Goal: Task Accomplishment & Management: Use online tool/utility

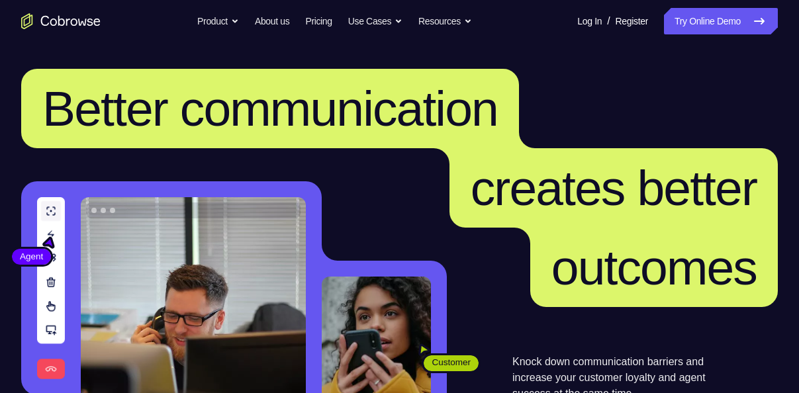
click at [672, 30] on link "Try Online Demo" at bounding box center [721, 21] width 114 height 26
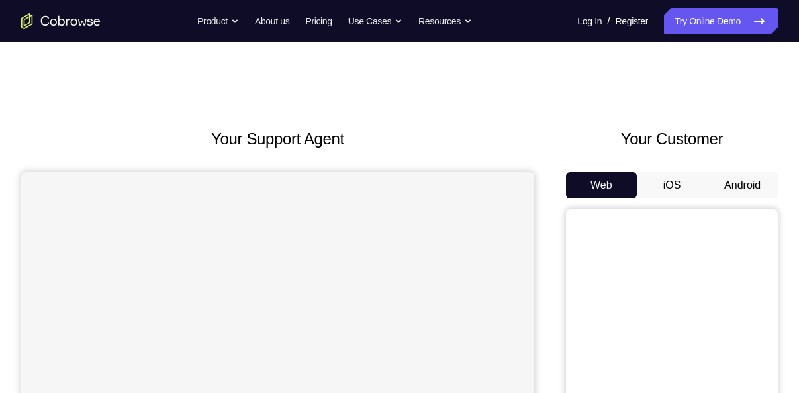
click at [721, 193] on button "Android" at bounding box center [742, 185] width 71 height 26
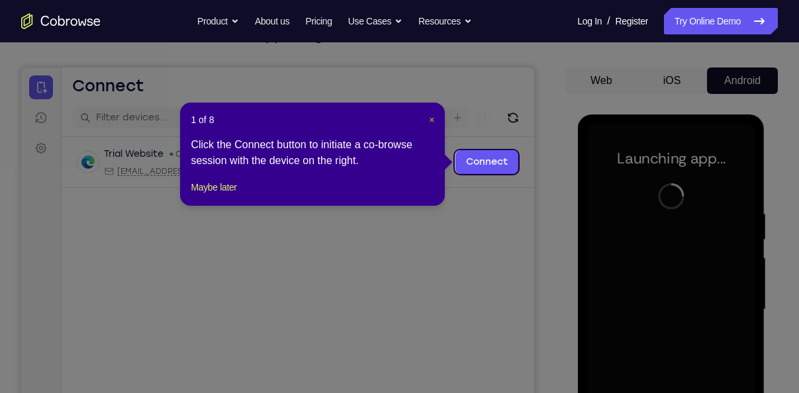
click at [430, 121] on span "×" at bounding box center [431, 120] width 5 height 11
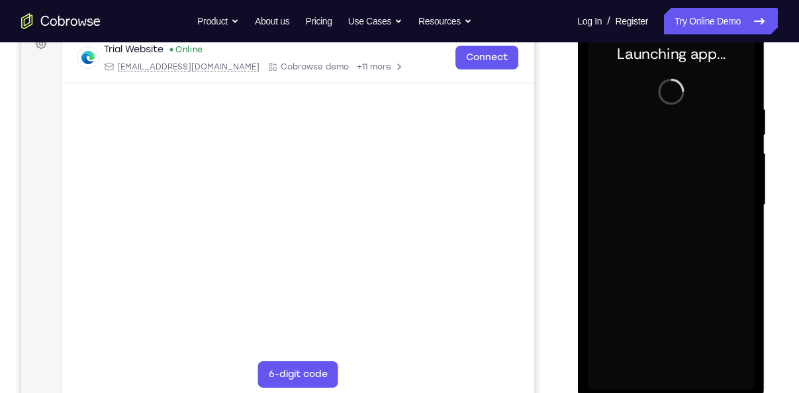
scroll to position [211, 0]
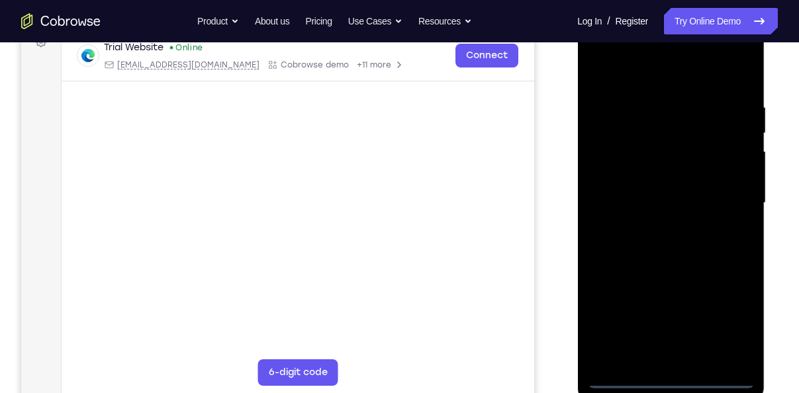
click at [668, 379] on div at bounding box center [670, 203] width 167 height 371
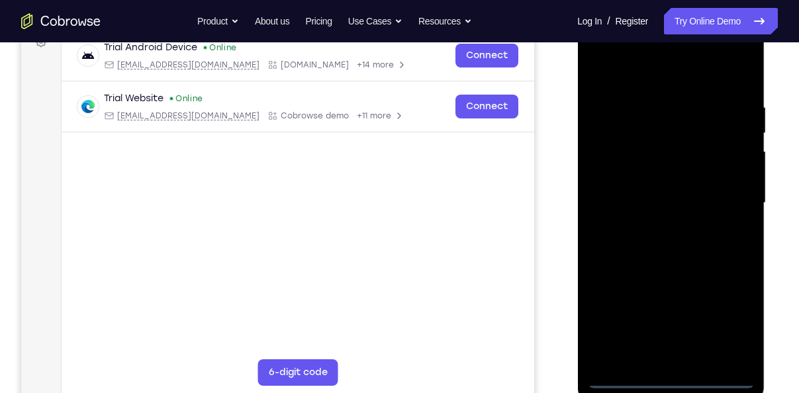
click at [719, 327] on div at bounding box center [670, 203] width 167 height 371
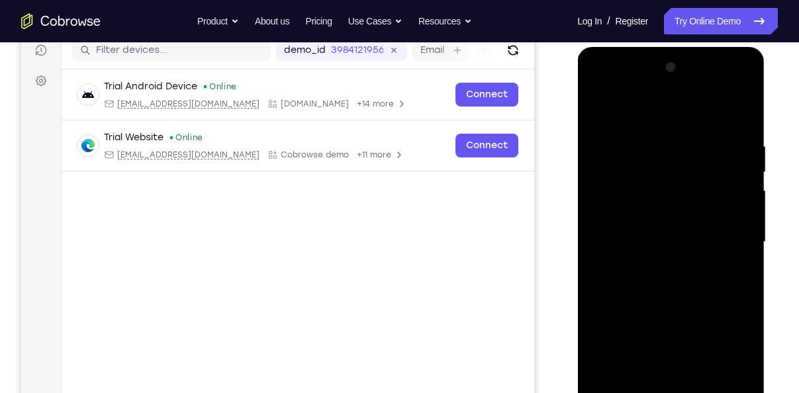
scroll to position [172, 0]
click at [638, 113] on div at bounding box center [670, 243] width 167 height 371
click at [721, 232] on div at bounding box center [670, 243] width 167 height 371
click at [656, 269] on div at bounding box center [670, 243] width 167 height 371
click at [654, 225] on div at bounding box center [670, 243] width 167 height 371
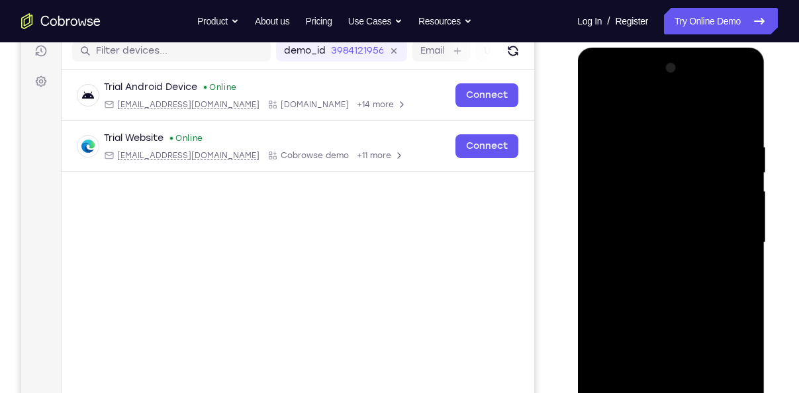
click at [643, 212] on div at bounding box center [670, 243] width 167 height 371
click at [648, 230] on div at bounding box center [670, 243] width 167 height 371
click at [650, 236] on div at bounding box center [670, 243] width 167 height 371
click at [656, 282] on div at bounding box center [670, 243] width 167 height 371
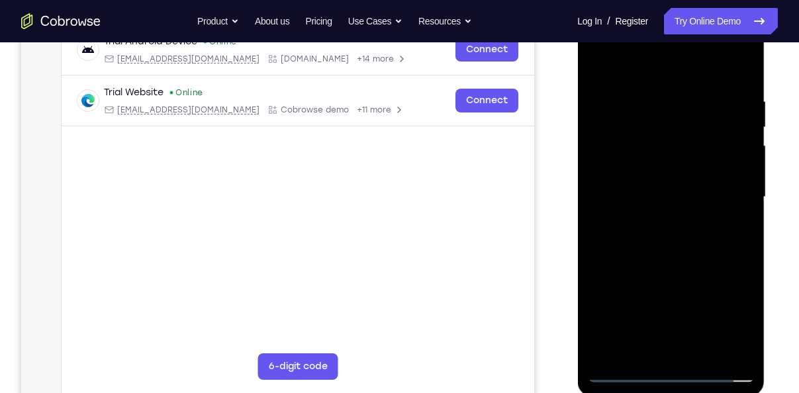
scroll to position [218, 0]
click at [654, 255] on div at bounding box center [670, 196] width 167 height 371
click at [704, 355] on div at bounding box center [670, 196] width 167 height 371
click at [655, 263] on div at bounding box center [670, 196] width 167 height 371
click at [666, 297] on div at bounding box center [670, 196] width 167 height 371
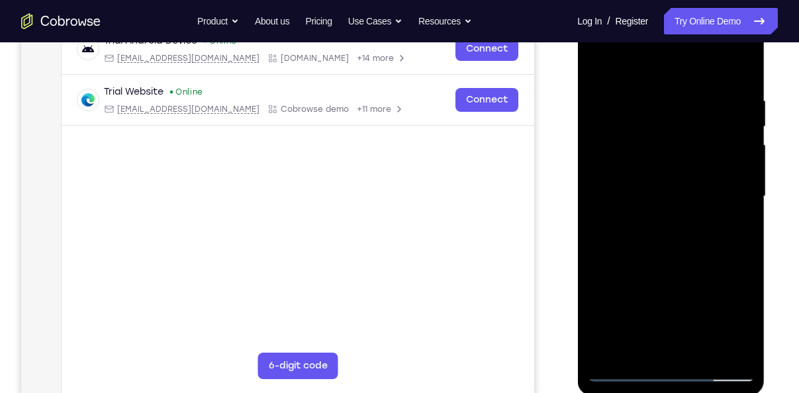
click at [593, 66] on div at bounding box center [670, 196] width 167 height 371
click at [653, 214] on div at bounding box center [670, 196] width 167 height 371
click at [590, 72] on div at bounding box center [670, 196] width 167 height 371
click at [656, 230] on div at bounding box center [670, 196] width 167 height 371
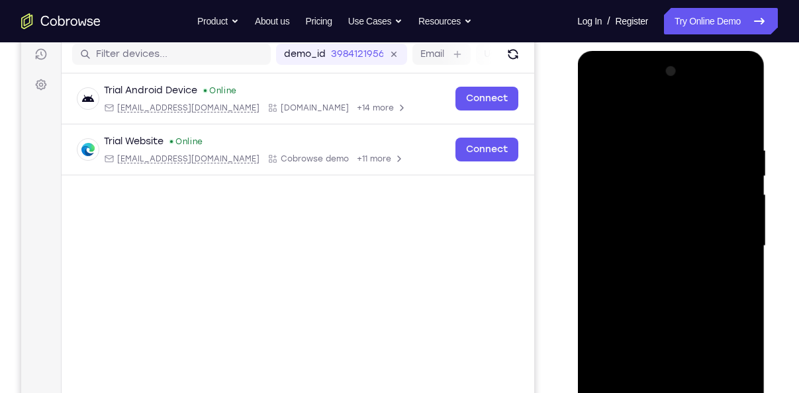
scroll to position [168, 0]
click at [594, 121] on div at bounding box center [670, 247] width 167 height 371
click at [636, 324] on div at bounding box center [670, 247] width 167 height 371
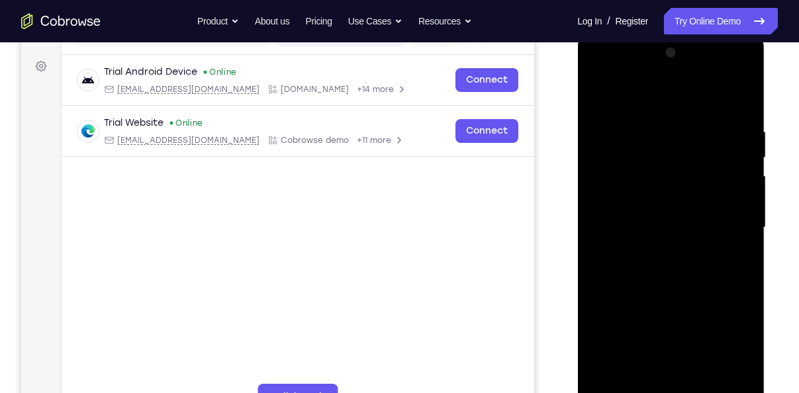
scroll to position [186, 0]
click at [596, 98] on div at bounding box center [670, 228] width 167 height 371
click at [653, 332] on div at bounding box center [670, 228] width 167 height 371
click at [638, 379] on div at bounding box center [670, 228] width 167 height 371
click at [595, 89] on div at bounding box center [670, 228] width 167 height 371
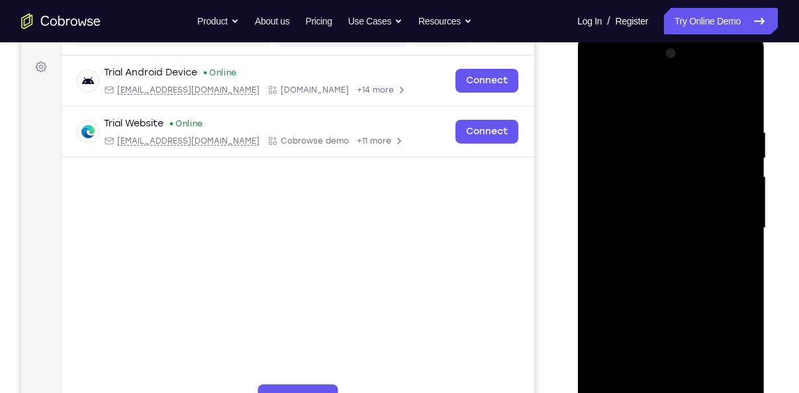
click at [598, 93] on div at bounding box center [670, 228] width 167 height 371
drag, startPoint x: 680, startPoint y: 166, endPoint x: 687, endPoint y: 279, distance: 113.4
click at [687, 279] on div at bounding box center [670, 228] width 167 height 371
drag, startPoint x: 687, startPoint y: 279, endPoint x: 688, endPoint y: 217, distance: 62.3
click at [688, 217] on div at bounding box center [670, 228] width 167 height 371
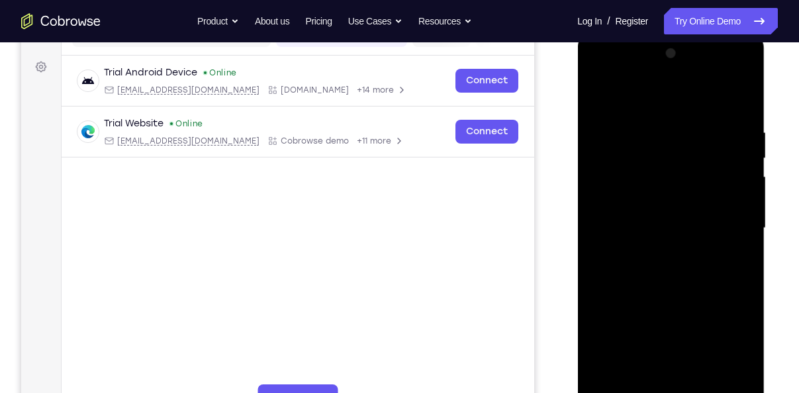
drag, startPoint x: 679, startPoint y: 317, endPoint x: 676, endPoint y: 266, distance: 51.8
click at [676, 266] on div at bounding box center [670, 228] width 167 height 371
click at [636, 307] on div at bounding box center [670, 228] width 167 height 371
drag, startPoint x: 687, startPoint y: 303, endPoint x: 681, endPoint y: 148, distance: 154.4
click at [681, 148] on div at bounding box center [670, 228] width 167 height 371
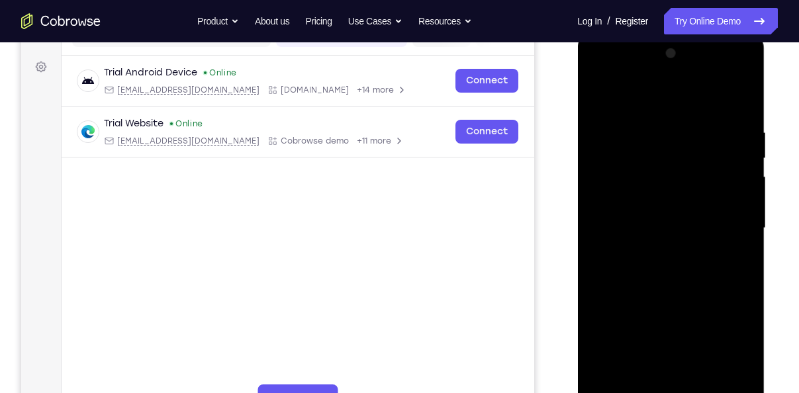
drag, startPoint x: 684, startPoint y: 309, endPoint x: 686, endPoint y: 200, distance: 109.3
click at [686, 200] on div at bounding box center [670, 228] width 167 height 371
click at [741, 212] on div at bounding box center [670, 228] width 167 height 371
drag, startPoint x: 696, startPoint y: 327, endPoint x: 696, endPoint y: 197, distance: 129.1
click at [696, 197] on div at bounding box center [670, 228] width 167 height 371
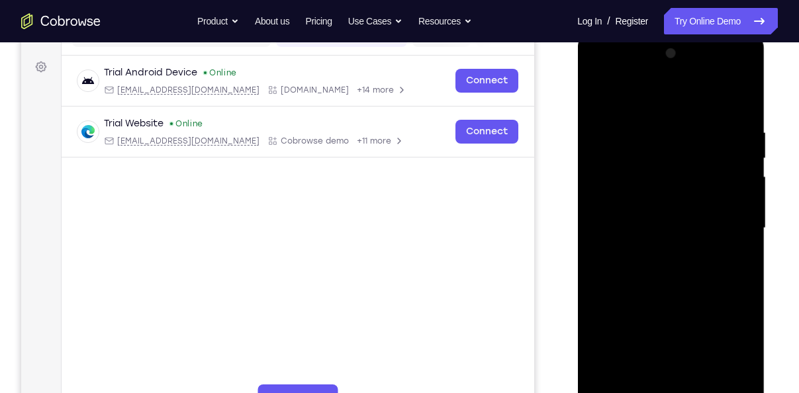
drag, startPoint x: 689, startPoint y: 297, endPoint x: 693, endPoint y: 181, distance: 116.0
click at [693, 181] on div at bounding box center [670, 228] width 167 height 371
drag, startPoint x: 703, startPoint y: 275, endPoint x: 701, endPoint y: 217, distance: 58.3
click at [701, 217] on div at bounding box center [670, 228] width 167 height 371
click at [744, 228] on div at bounding box center [670, 228] width 167 height 371
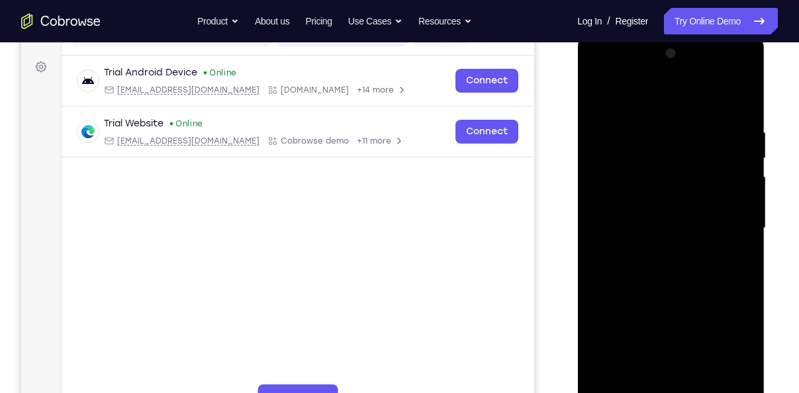
click at [597, 228] on div at bounding box center [670, 228] width 167 height 371
click at [744, 227] on div at bounding box center [670, 228] width 167 height 371
drag, startPoint x: 687, startPoint y: 283, endPoint x: 683, endPoint y: 203, distance: 79.6
click at [683, 203] on div at bounding box center [670, 228] width 167 height 371
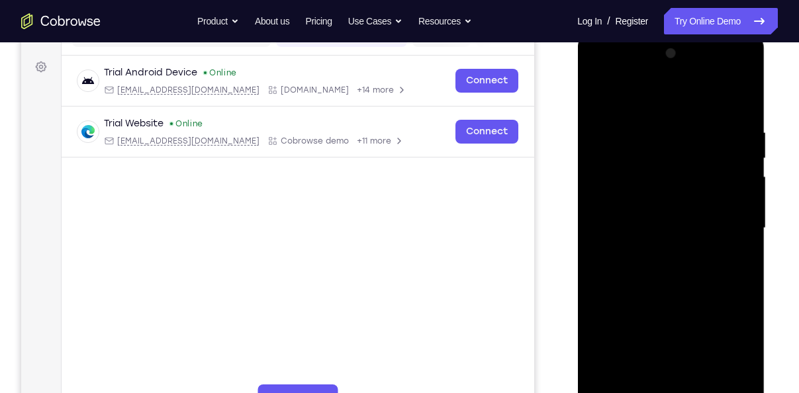
click at [708, 387] on div at bounding box center [670, 228] width 167 height 371
click at [677, 215] on div at bounding box center [670, 228] width 167 height 371
click at [650, 373] on div at bounding box center [670, 228] width 167 height 371
click at [599, 101] on div at bounding box center [670, 228] width 167 height 371
drag, startPoint x: 668, startPoint y: 340, endPoint x: 670, endPoint y: 252, distance: 88.1
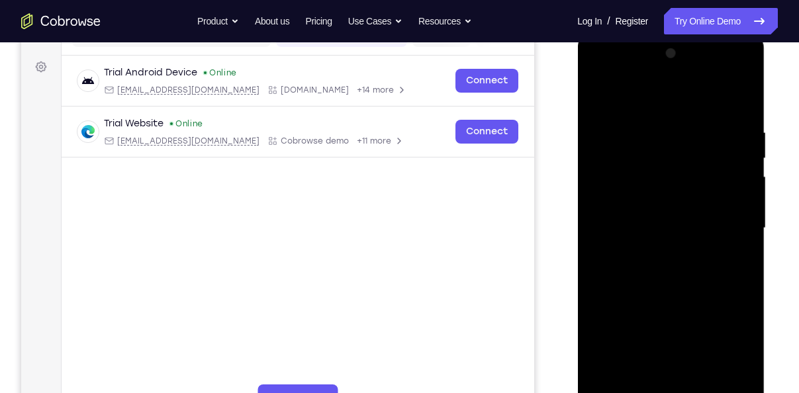
click at [670, 252] on div at bounding box center [670, 228] width 167 height 371
drag, startPoint x: 668, startPoint y: 332, endPoint x: 670, endPoint y: 245, distance: 87.5
click at [670, 245] on div at bounding box center [670, 228] width 167 height 371
drag, startPoint x: 658, startPoint y: 336, endPoint x: 670, endPoint y: 258, distance: 79.1
click at [670, 258] on div at bounding box center [670, 228] width 167 height 371
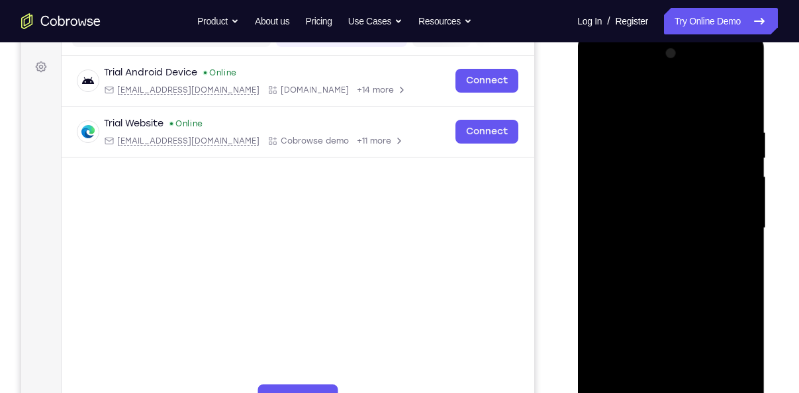
drag, startPoint x: 654, startPoint y: 349, endPoint x: 651, endPoint y: 274, distance: 75.6
click at [651, 274] on div at bounding box center [670, 228] width 167 height 371
drag, startPoint x: 655, startPoint y: 335, endPoint x: 660, endPoint y: 257, distance: 78.3
click at [660, 257] on div at bounding box center [670, 228] width 167 height 371
click at [646, 315] on div at bounding box center [670, 228] width 167 height 371
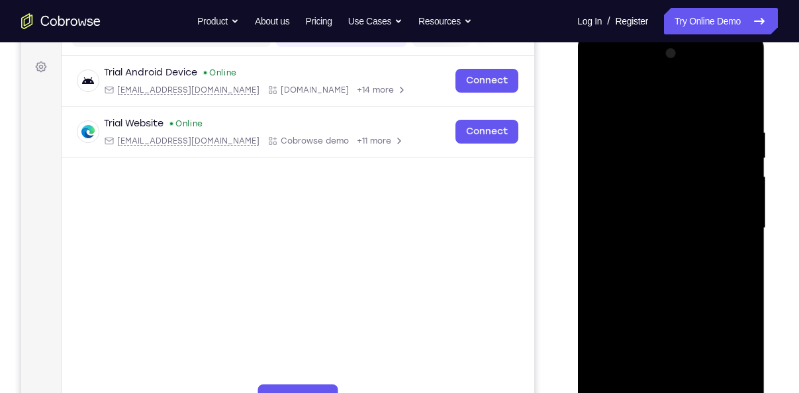
click at [646, 315] on div at bounding box center [670, 228] width 167 height 371
click at [603, 97] on div at bounding box center [670, 228] width 167 height 371
click at [701, 387] on div at bounding box center [670, 228] width 167 height 371
click at [667, 213] on div at bounding box center [670, 228] width 167 height 371
click at [595, 93] on div at bounding box center [670, 228] width 167 height 371
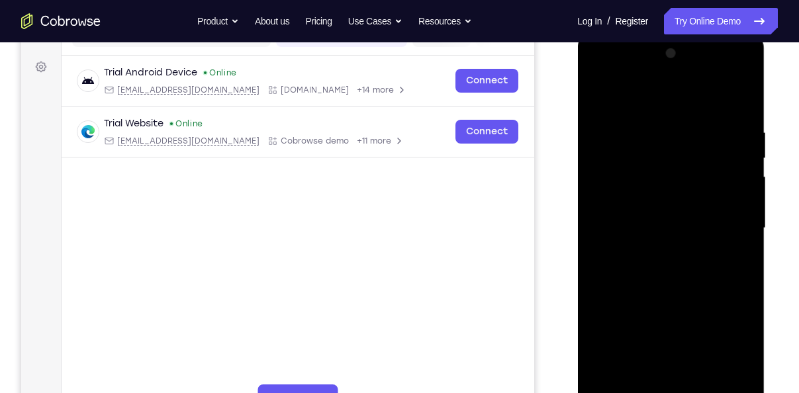
drag, startPoint x: 650, startPoint y: 298, endPoint x: 654, endPoint y: 211, distance: 86.8
click at [654, 211] on div at bounding box center [670, 228] width 167 height 371
drag, startPoint x: 650, startPoint y: 302, endPoint x: 663, endPoint y: 232, distance: 70.8
click at [663, 232] on div at bounding box center [670, 228] width 167 height 371
drag, startPoint x: 654, startPoint y: 311, endPoint x: 662, endPoint y: 260, distance: 52.2
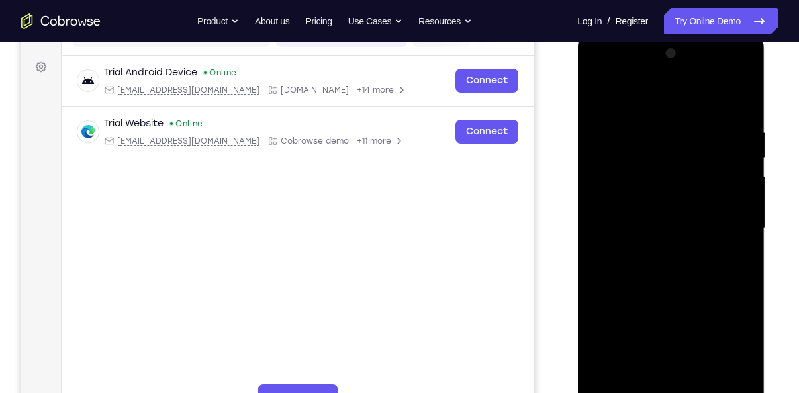
click at [662, 260] on div at bounding box center [670, 228] width 167 height 371
drag, startPoint x: 650, startPoint y: 351, endPoint x: 654, endPoint y: 268, distance: 82.9
click at [654, 268] on div at bounding box center [670, 228] width 167 height 371
drag, startPoint x: 652, startPoint y: 352, endPoint x: 658, endPoint y: 252, distance: 100.2
click at [658, 252] on div at bounding box center [670, 228] width 167 height 371
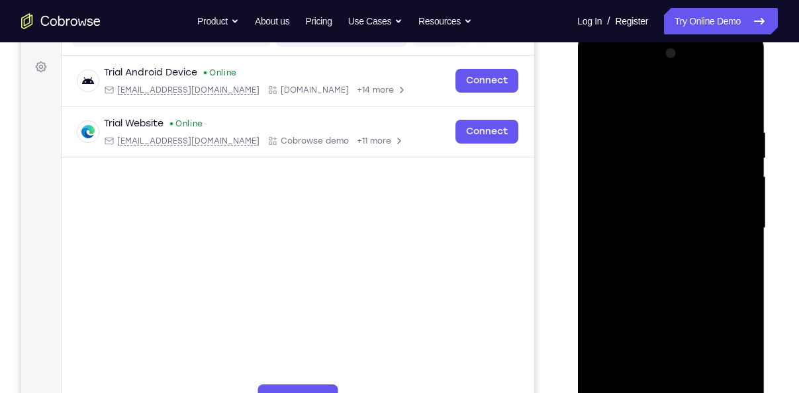
click at [636, 344] on div at bounding box center [670, 228] width 167 height 371
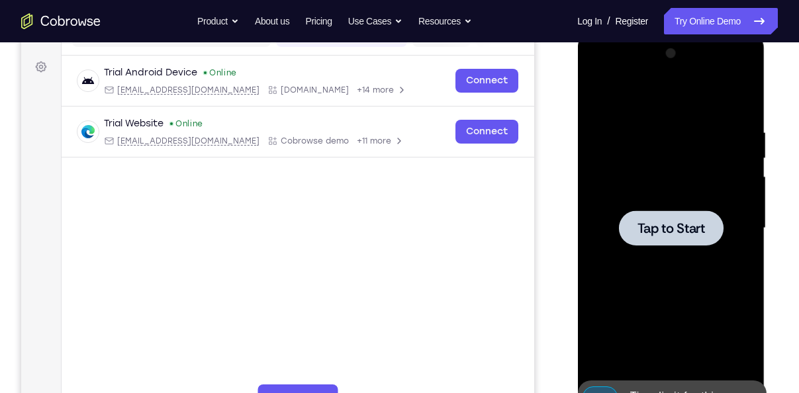
click at [659, 244] on div at bounding box center [671, 228] width 105 height 35
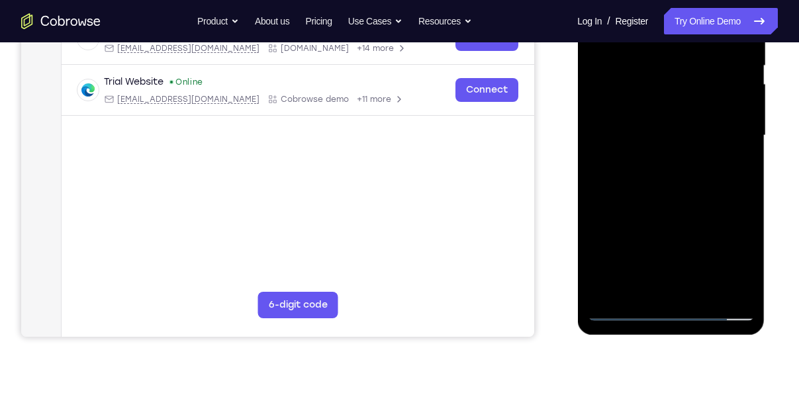
scroll to position [280, 0]
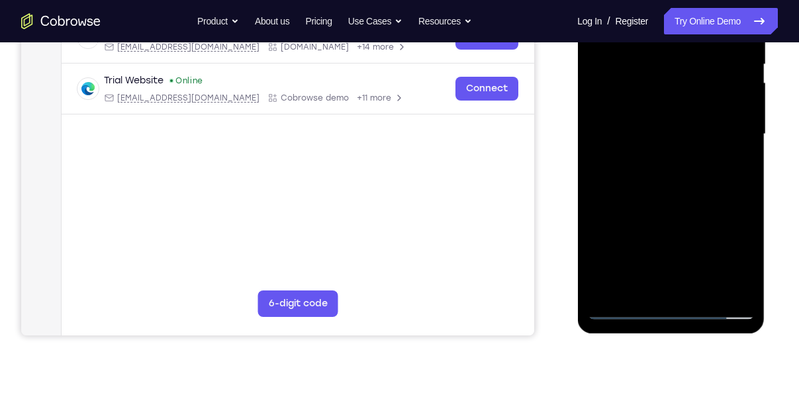
click at [678, 311] on div at bounding box center [670, 134] width 167 height 371
click at [724, 259] on div at bounding box center [670, 134] width 167 height 371
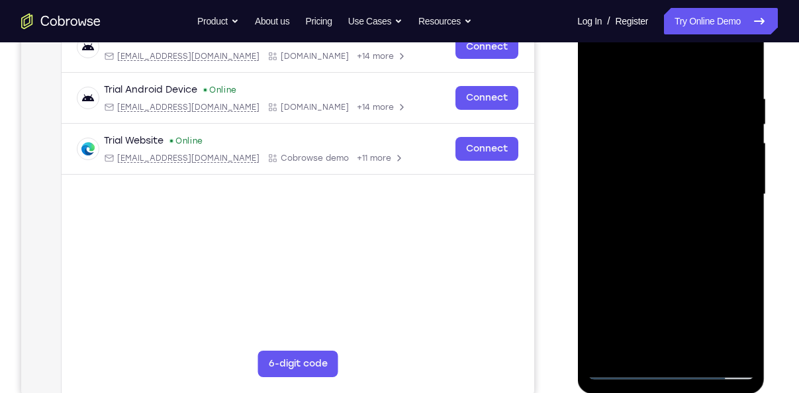
scroll to position [219, 0]
click at [636, 71] on div at bounding box center [670, 195] width 167 height 371
click at [718, 194] on div at bounding box center [670, 195] width 167 height 371
click at [658, 219] on div at bounding box center [670, 195] width 167 height 371
click at [638, 185] on div at bounding box center [670, 195] width 167 height 371
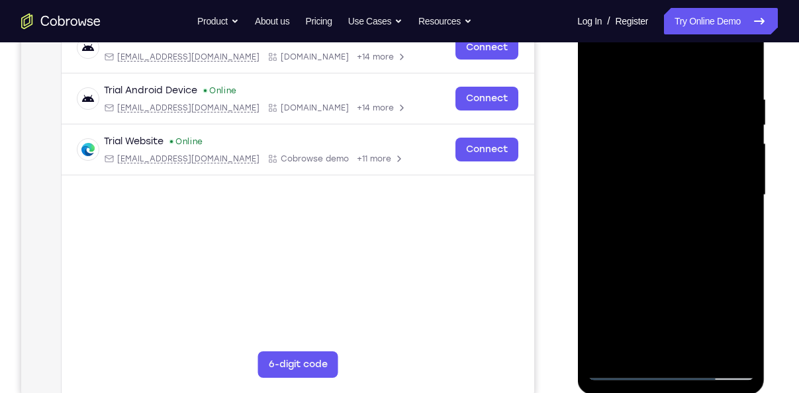
click at [644, 175] on div at bounding box center [670, 195] width 167 height 371
click at [643, 191] on div at bounding box center [670, 195] width 167 height 371
click at [674, 239] on div at bounding box center [670, 195] width 167 height 371
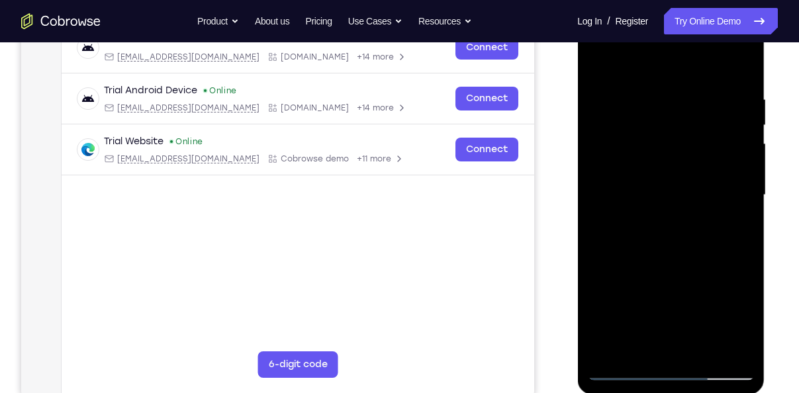
click at [693, 256] on div at bounding box center [670, 195] width 167 height 371
click at [701, 349] on div at bounding box center [670, 195] width 167 height 371
click at [681, 266] on div at bounding box center [670, 195] width 167 height 371
drag, startPoint x: 672, startPoint y: 293, endPoint x: 672, endPoint y: 230, distance: 62.9
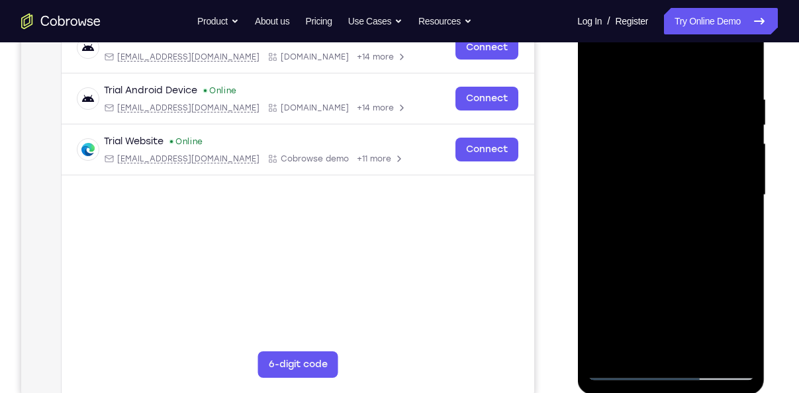
click at [672, 230] on div at bounding box center [670, 195] width 167 height 371
drag, startPoint x: 655, startPoint y: 156, endPoint x: 651, endPoint y: 225, distance: 68.3
click at [651, 225] on div at bounding box center [670, 195] width 167 height 371
drag, startPoint x: 665, startPoint y: 293, endPoint x: 667, endPoint y: 209, distance: 83.5
click at [667, 209] on div at bounding box center [670, 195] width 167 height 371
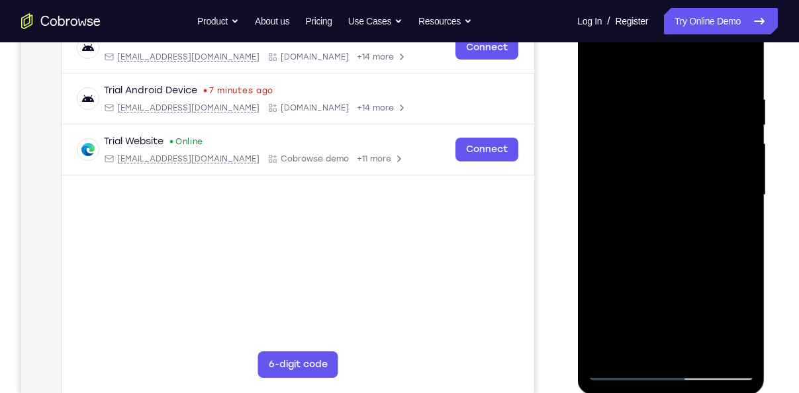
drag, startPoint x: 677, startPoint y: 321, endPoint x: 677, endPoint y: 216, distance: 105.3
click at [677, 216] on div at bounding box center [670, 195] width 167 height 371
drag, startPoint x: 673, startPoint y: 291, endPoint x: 674, endPoint y: 193, distance: 98.0
click at [674, 193] on div at bounding box center [670, 195] width 167 height 371
drag, startPoint x: 656, startPoint y: 318, endPoint x: 660, endPoint y: 194, distance: 123.9
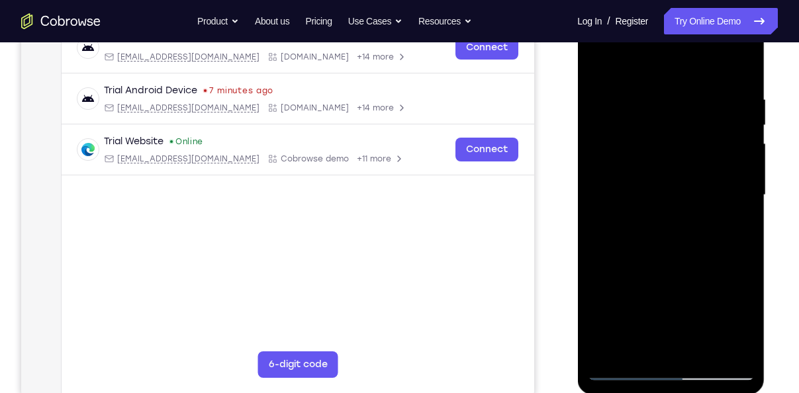
click at [660, 194] on div at bounding box center [670, 195] width 167 height 371
click at [658, 281] on div at bounding box center [670, 195] width 167 height 371
click at [740, 230] on div at bounding box center [670, 195] width 167 height 371
click at [603, 68] on div at bounding box center [670, 195] width 167 height 371
click at [651, 83] on div at bounding box center [670, 195] width 167 height 371
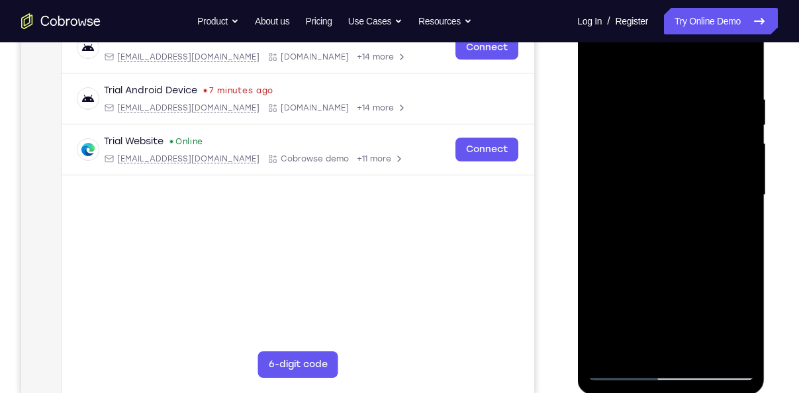
click at [641, 138] on div at bounding box center [670, 195] width 167 height 371
click at [678, 122] on div at bounding box center [670, 195] width 167 height 371
click at [675, 125] on div at bounding box center [670, 195] width 167 height 371
click at [602, 65] on div at bounding box center [670, 195] width 167 height 371
click at [652, 77] on div at bounding box center [670, 195] width 167 height 371
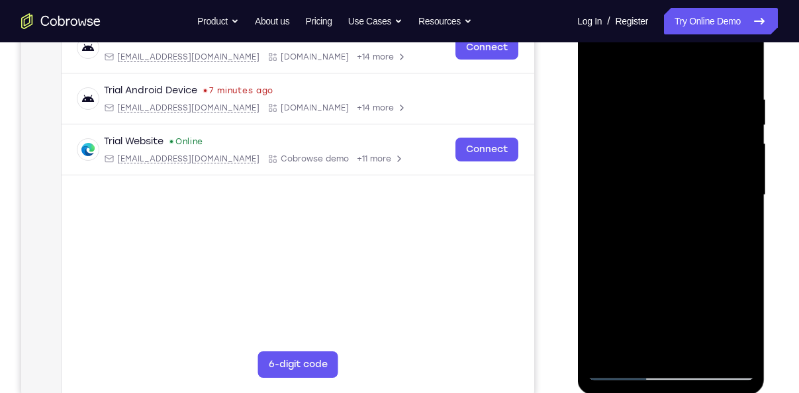
click at [646, 149] on div at bounding box center [670, 195] width 167 height 371
click at [681, 108] on div at bounding box center [670, 195] width 167 height 371
click at [681, 109] on div at bounding box center [670, 195] width 167 height 371
click at [697, 236] on div at bounding box center [670, 195] width 167 height 371
click at [686, 109] on div at bounding box center [670, 195] width 167 height 371
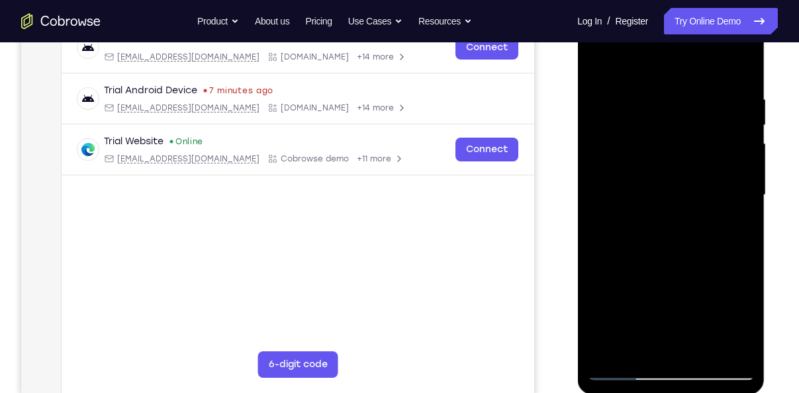
click at [707, 350] on div at bounding box center [670, 195] width 167 height 371
click at [646, 181] on div at bounding box center [670, 195] width 167 height 371
click at [603, 78] on div at bounding box center [670, 195] width 167 height 371
click at [597, 60] on div at bounding box center [670, 195] width 167 height 371
click at [644, 164] on div at bounding box center [670, 195] width 167 height 371
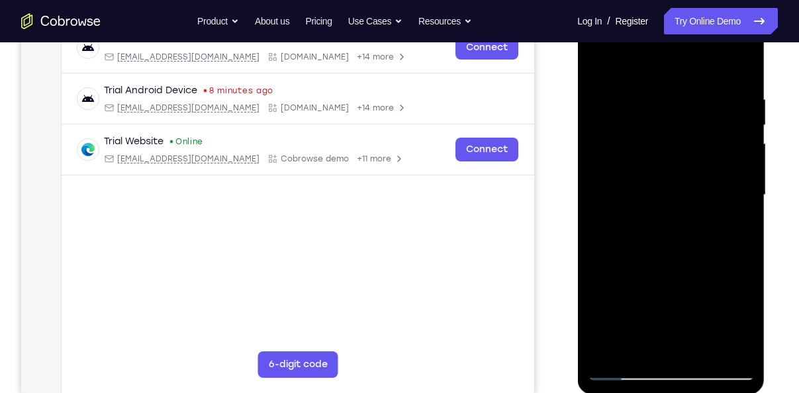
click at [602, 58] on div at bounding box center [670, 195] width 167 height 371
click at [601, 61] on div at bounding box center [670, 195] width 167 height 371
drag, startPoint x: 681, startPoint y: 116, endPoint x: 676, endPoint y: 234, distance: 118.7
click at [676, 234] on div at bounding box center [670, 195] width 167 height 371
click at [702, 350] on div at bounding box center [670, 195] width 167 height 371
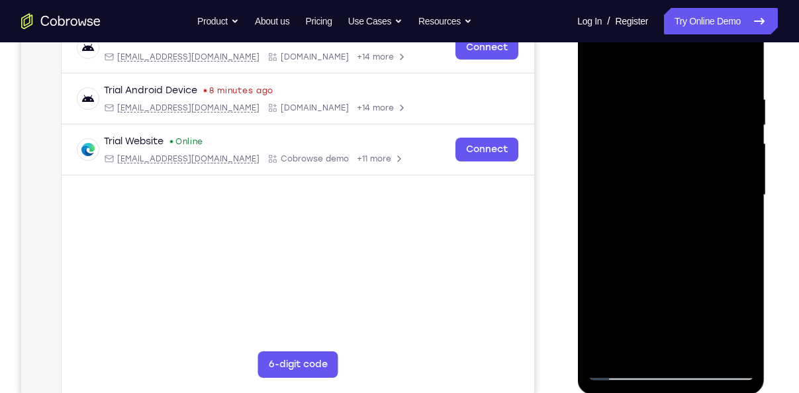
click at [593, 58] on div at bounding box center [670, 195] width 167 height 371
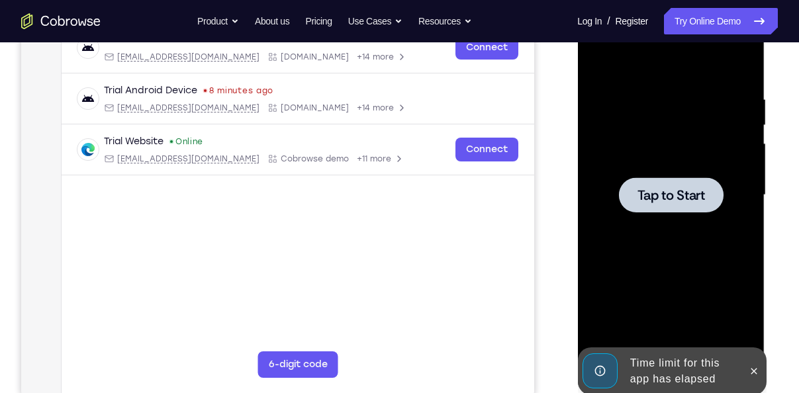
click at [642, 227] on div at bounding box center [670, 195] width 167 height 371
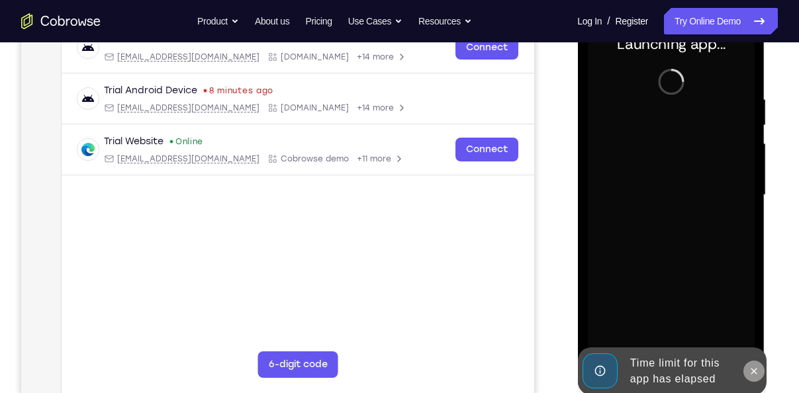
click at [755, 374] on icon at bounding box center [753, 371] width 11 height 11
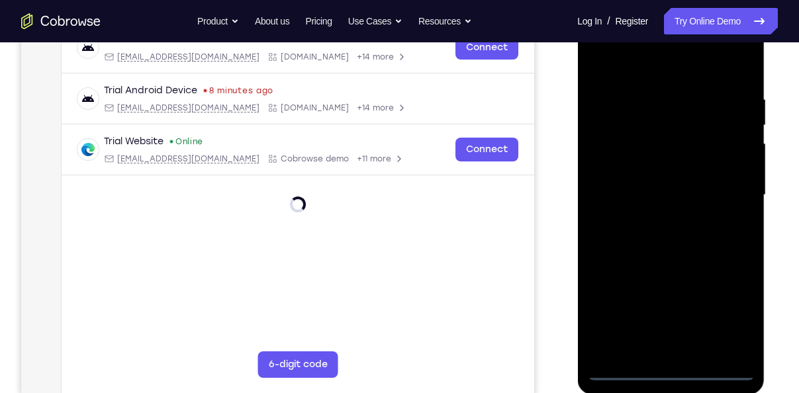
click at [669, 369] on div at bounding box center [670, 195] width 167 height 371
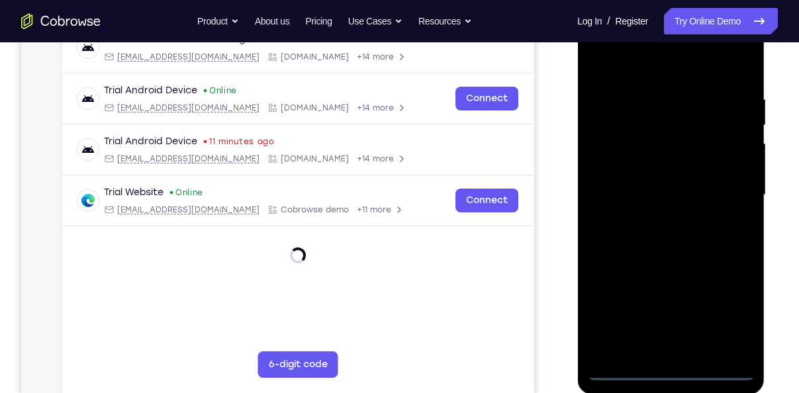
click at [666, 375] on div at bounding box center [670, 195] width 167 height 371
click at [734, 322] on div at bounding box center [670, 195] width 167 height 371
click at [651, 60] on div at bounding box center [670, 195] width 167 height 371
click at [720, 187] on div at bounding box center [670, 195] width 167 height 371
click at [654, 218] on div at bounding box center [670, 195] width 167 height 371
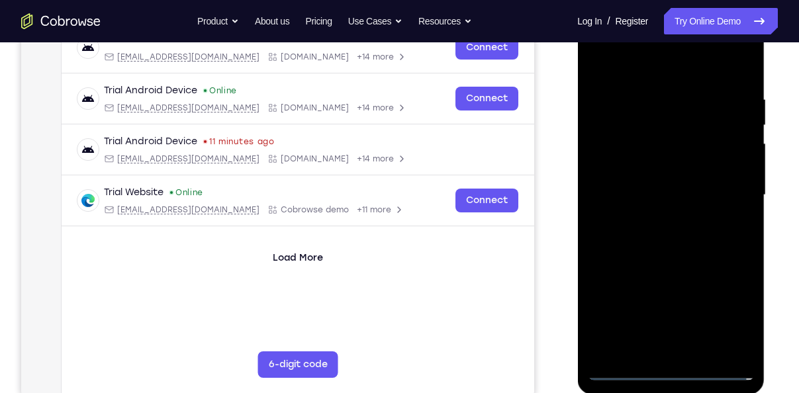
click at [640, 179] on div at bounding box center [670, 195] width 167 height 371
click at [636, 166] on div at bounding box center [670, 195] width 167 height 371
click at [650, 190] on div at bounding box center [670, 195] width 167 height 371
click at [660, 240] on div at bounding box center [670, 195] width 167 height 371
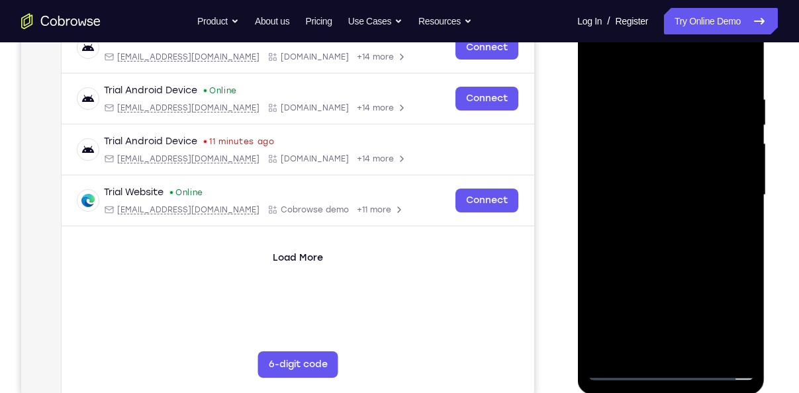
click at [660, 240] on div at bounding box center [670, 195] width 167 height 371
click at [670, 234] on div at bounding box center [670, 195] width 167 height 371
click at [670, 262] on div at bounding box center [670, 195] width 167 height 371
click at [711, 346] on div at bounding box center [670, 195] width 167 height 371
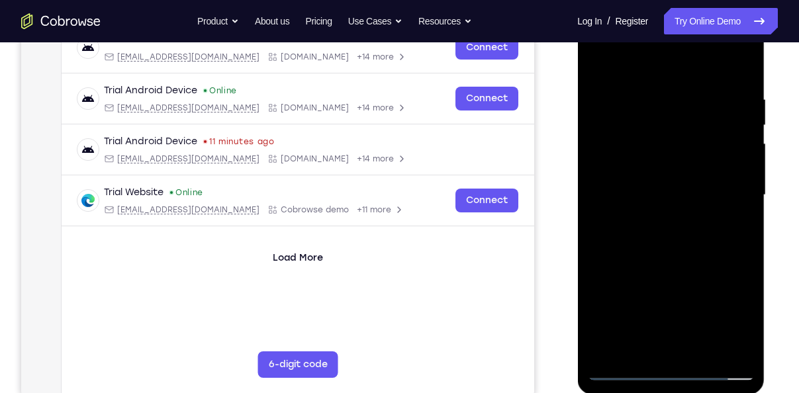
click at [679, 273] on div at bounding box center [670, 195] width 167 height 371
click at [696, 189] on div at bounding box center [670, 195] width 167 height 371
click at [595, 70] on div at bounding box center [670, 195] width 167 height 371
drag, startPoint x: 644, startPoint y: 243, endPoint x: 647, endPoint y: 201, distance: 41.9
click at [647, 201] on div at bounding box center [670, 195] width 167 height 371
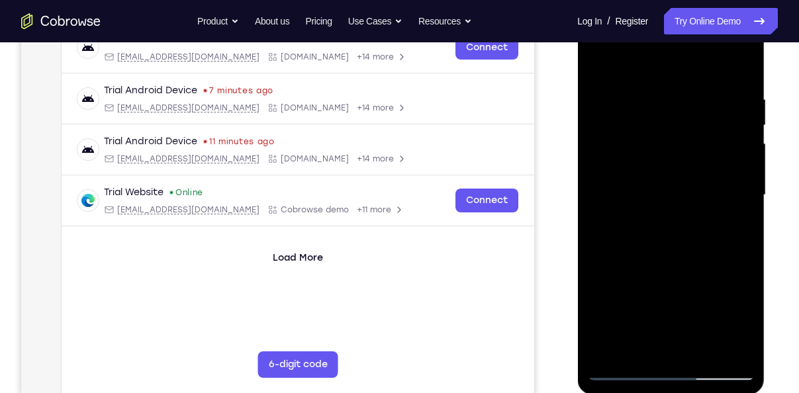
click at [632, 170] on div at bounding box center [670, 195] width 167 height 371
click at [629, 70] on div at bounding box center [670, 195] width 167 height 371
click at [595, 65] on div at bounding box center [670, 195] width 167 height 371
click at [597, 66] on div at bounding box center [670, 195] width 167 height 371
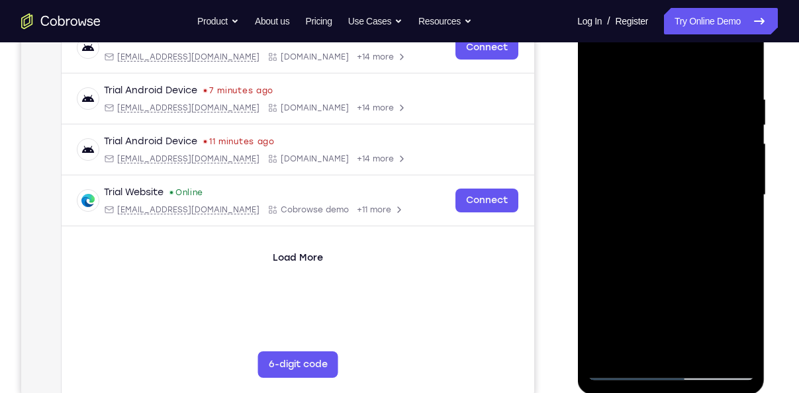
click at [697, 350] on div at bounding box center [670, 195] width 167 height 371
click at [666, 199] on div at bounding box center [670, 195] width 167 height 371
click at [596, 64] on div at bounding box center [670, 195] width 167 height 371
drag, startPoint x: 658, startPoint y: 301, endPoint x: 660, endPoint y: 255, distance: 45.8
click at [660, 255] on div at bounding box center [670, 195] width 167 height 371
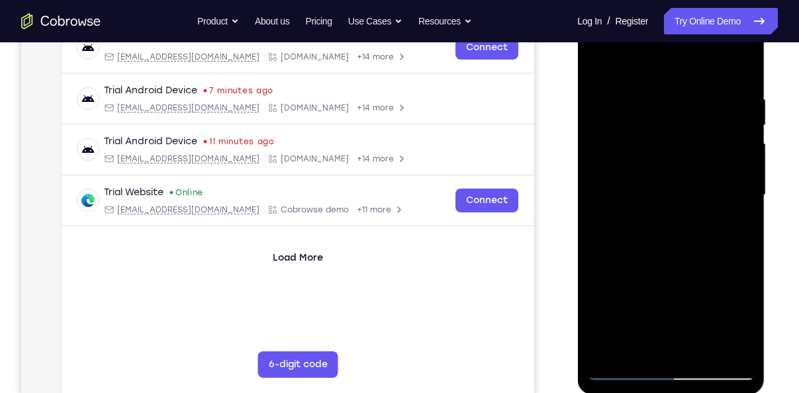
click at [650, 244] on div at bounding box center [670, 195] width 167 height 371
click at [598, 60] on div at bounding box center [670, 195] width 167 height 371
click at [597, 67] on div at bounding box center [670, 195] width 167 height 371
click at [656, 101] on div at bounding box center [670, 195] width 167 height 371
click at [593, 174] on div at bounding box center [670, 195] width 167 height 371
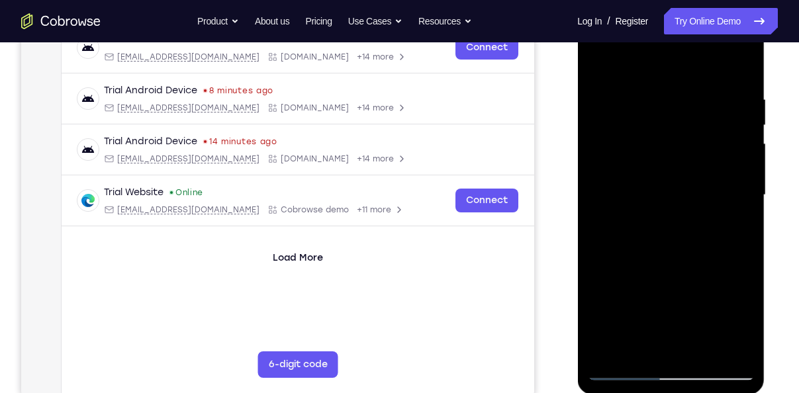
click at [650, 180] on div at bounding box center [670, 195] width 167 height 371
click at [621, 180] on div at bounding box center [670, 195] width 167 height 371
click at [753, 228] on div at bounding box center [670, 195] width 167 height 371
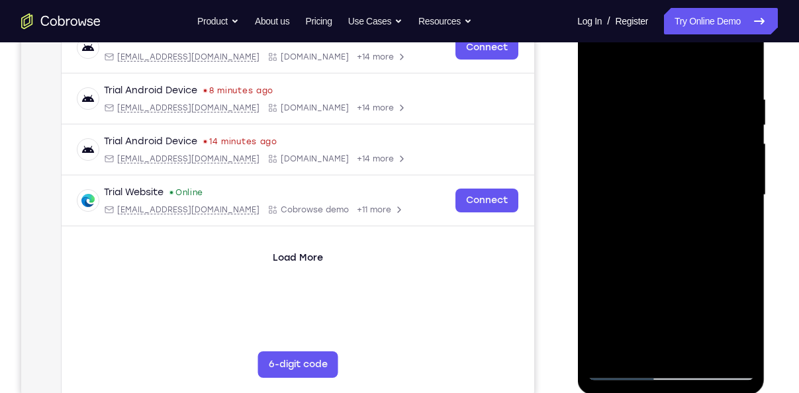
click at [738, 207] on div at bounding box center [670, 195] width 167 height 371
click at [734, 129] on div at bounding box center [670, 195] width 167 height 371
click at [736, 183] on div at bounding box center [670, 195] width 167 height 371
click at [610, 191] on div at bounding box center [670, 195] width 167 height 371
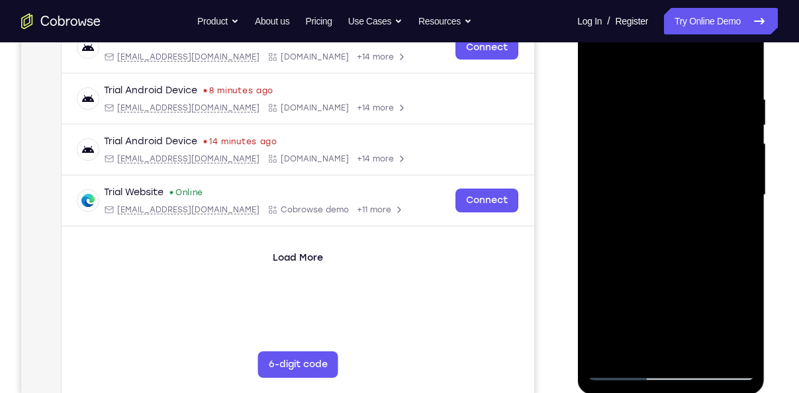
click at [598, 191] on div at bounding box center [670, 195] width 167 height 371
click at [746, 65] on div at bounding box center [670, 195] width 167 height 371
click at [704, 349] on div at bounding box center [670, 195] width 167 height 371
drag, startPoint x: 654, startPoint y: 198, endPoint x: 654, endPoint y: 297, distance: 99.3
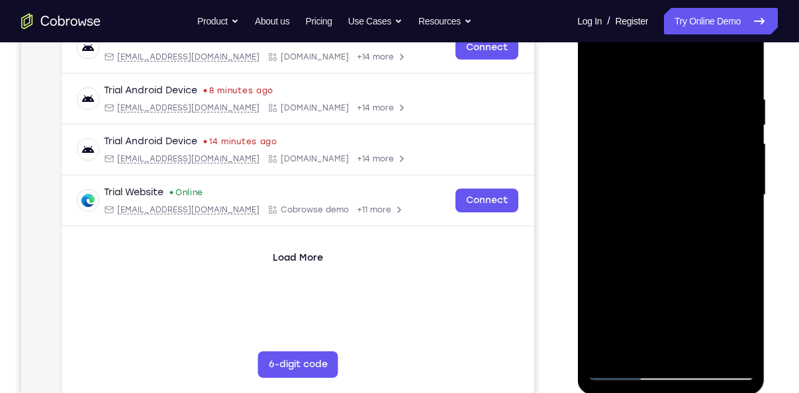
click at [654, 297] on div at bounding box center [670, 195] width 167 height 371
drag, startPoint x: 659, startPoint y: 161, endPoint x: 652, endPoint y: 227, distance: 66.6
click at [652, 227] on div at bounding box center [670, 195] width 167 height 371
drag, startPoint x: 672, startPoint y: 293, endPoint x: 670, endPoint y: 206, distance: 87.4
click at [670, 206] on div at bounding box center [670, 195] width 167 height 371
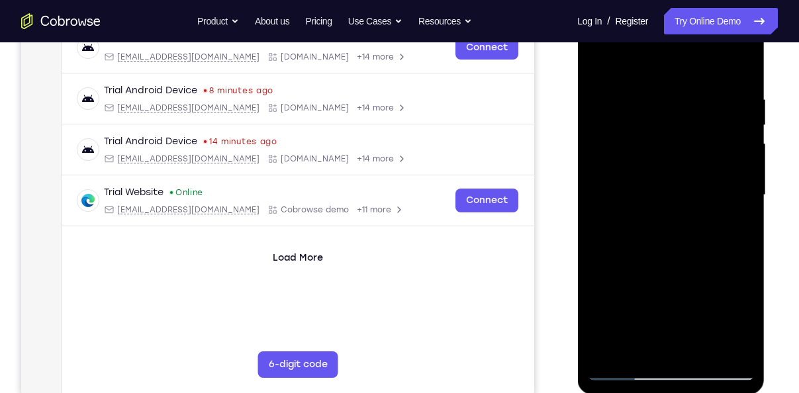
drag, startPoint x: 659, startPoint y: 190, endPoint x: 674, endPoint y: 295, distance: 106.3
click at [674, 295] on div at bounding box center [670, 195] width 167 height 371
drag, startPoint x: 665, startPoint y: 235, endPoint x: 678, endPoint y: 145, distance: 90.9
click at [678, 145] on div at bounding box center [670, 195] width 167 height 371
drag, startPoint x: 643, startPoint y: 282, endPoint x: 658, endPoint y: 176, distance: 107.0
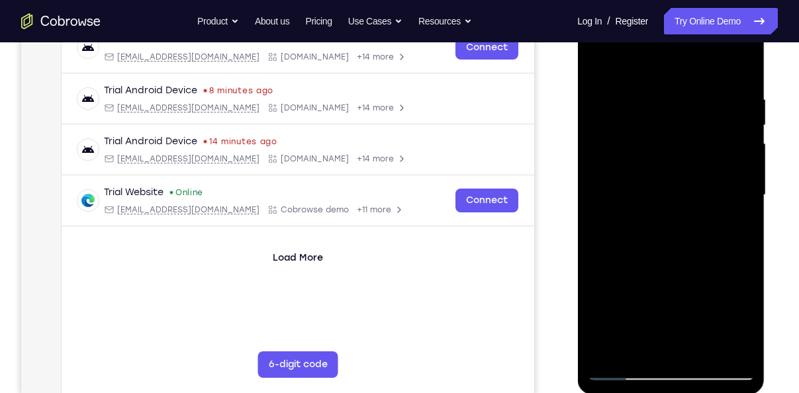
click at [658, 176] on div at bounding box center [670, 195] width 167 height 371
drag, startPoint x: 668, startPoint y: 326, endPoint x: 678, endPoint y: 221, distance: 105.8
click at [678, 221] on div at bounding box center [670, 195] width 167 height 371
drag, startPoint x: 675, startPoint y: 310, endPoint x: 676, endPoint y: 219, distance: 91.4
click at [676, 219] on div at bounding box center [670, 195] width 167 height 371
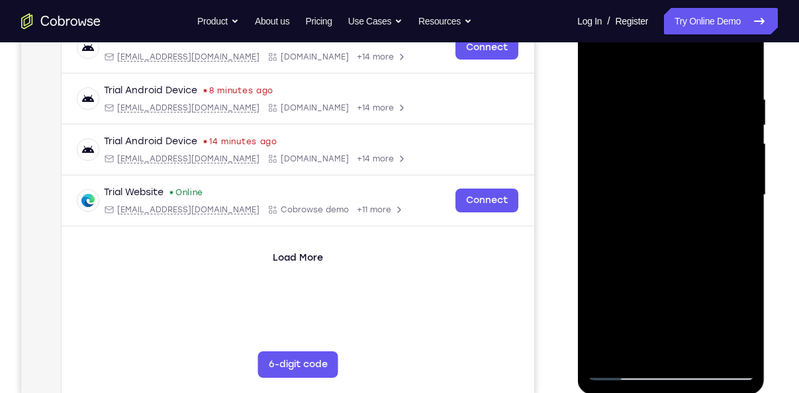
drag, startPoint x: 678, startPoint y: 302, endPoint x: 676, endPoint y: 205, distance: 96.7
click at [676, 205] on div at bounding box center [670, 195] width 167 height 371
drag, startPoint x: 673, startPoint y: 308, endPoint x: 671, endPoint y: 236, distance: 71.6
click at [671, 236] on div at bounding box center [670, 195] width 167 height 371
drag, startPoint x: 672, startPoint y: 314, endPoint x: 674, endPoint y: 213, distance: 101.3
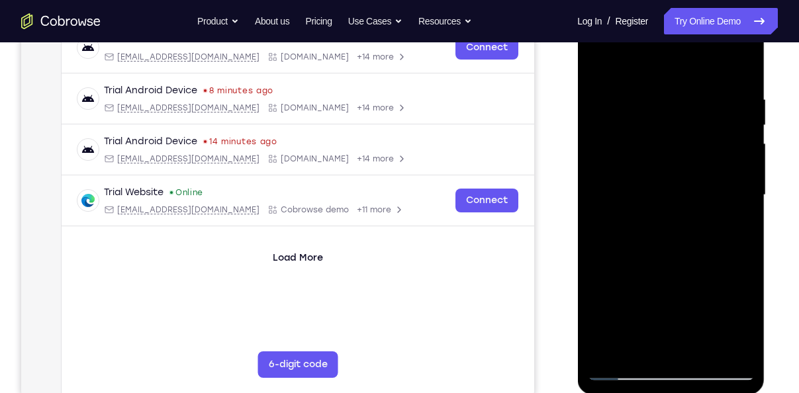
click at [674, 213] on div at bounding box center [670, 195] width 167 height 371
drag, startPoint x: 670, startPoint y: 317, endPoint x: 672, endPoint y: 236, distance: 80.1
click at [672, 236] on div at bounding box center [670, 195] width 167 height 371
click at [650, 243] on div at bounding box center [670, 195] width 167 height 371
click at [638, 64] on div at bounding box center [670, 195] width 167 height 371
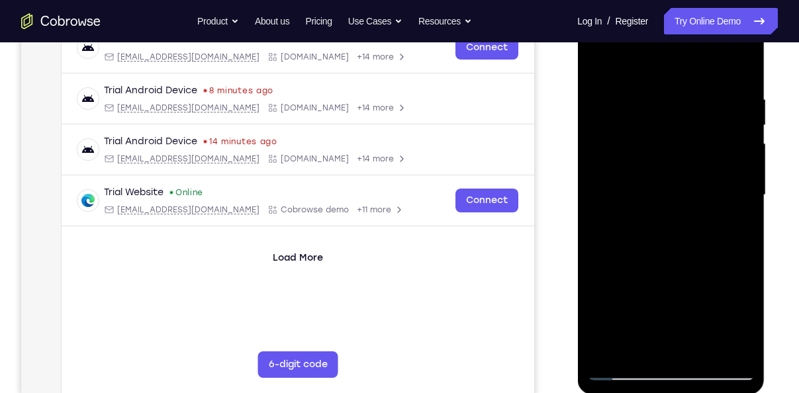
click at [697, 354] on div at bounding box center [670, 195] width 167 height 371
drag, startPoint x: 662, startPoint y: 201, endPoint x: 660, endPoint y: 257, distance: 56.3
click at [660, 257] on div at bounding box center [670, 195] width 167 height 371
click at [734, 154] on div at bounding box center [670, 195] width 167 height 371
click at [596, 58] on div at bounding box center [670, 195] width 167 height 371
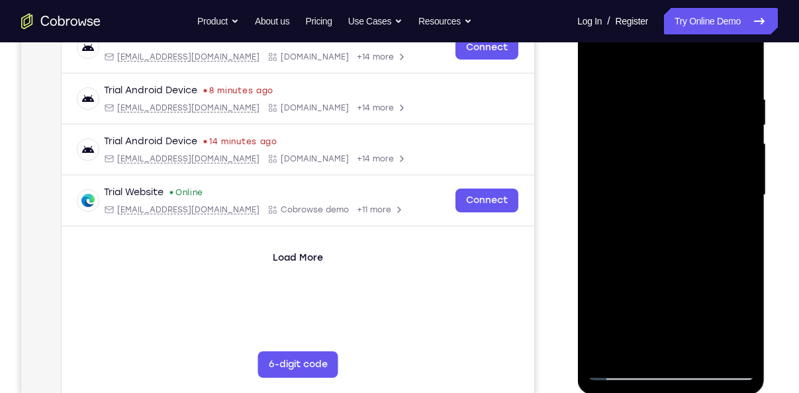
drag, startPoint x: 674, startPoint y: 155, endPoint x: 696, endPoint y: 258, distance: 105.7
click at [696, 258] on div at bounding box center [670, 195] width 167 height 371
drag, startPoint x: 648, startPoint y: 234, endPoint x: 657, endPoint y: 100, distance: 134.7
click at [657, 100] on div at bounding box center [670, 195] width 167 height 371
click at [626, 371] on div at bounding box center [670, 195] width 167 height 371
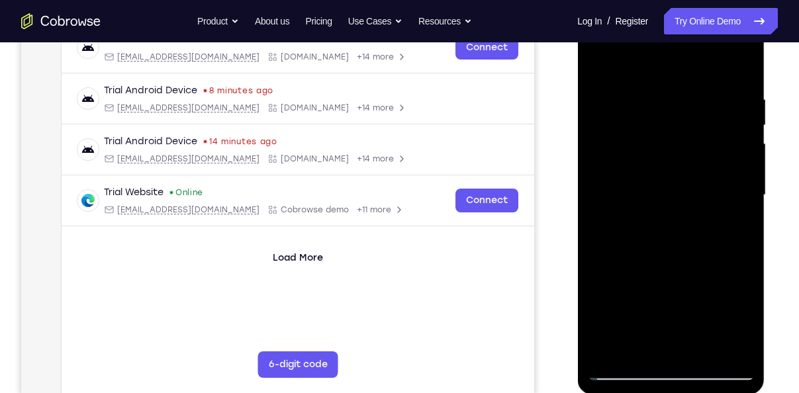
click at [626, 371] on div at bounding box center [670, 195] width 167 height 371
click at [615, 350] on div at bounding box center [670, 195] width 167 height 371
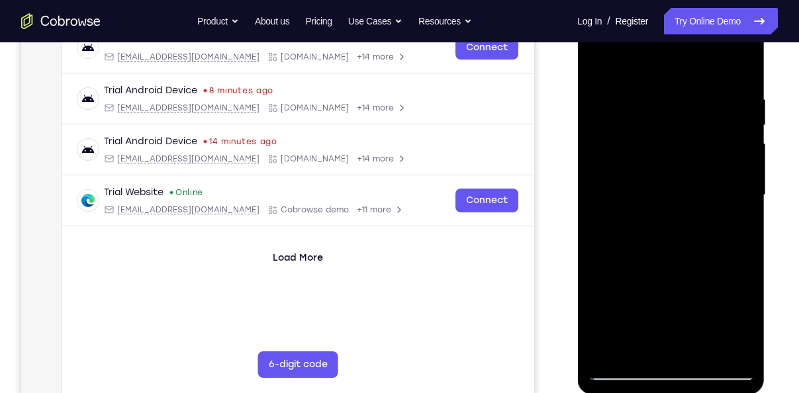
click at [615, 350] on div at bounding box center [670, 195] width 167 height 371
drag, startPoint x: 669, startPoint y: 133, endPoint x: 670, endPoint y: 216, distance: 82.8
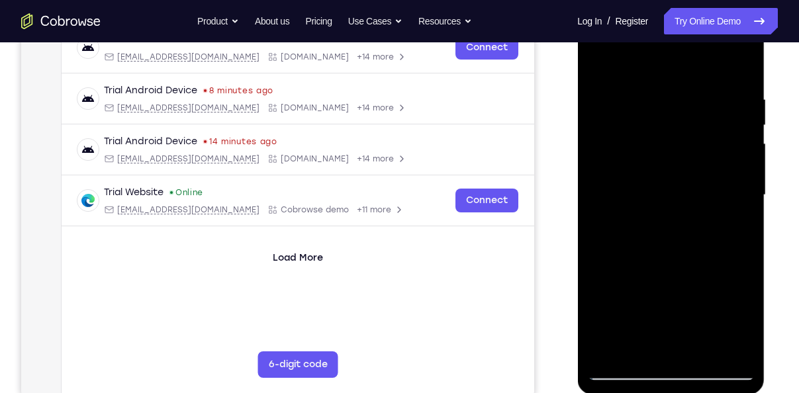
click at [670, 216] on div at bounding box center [670, 195] width 167 height 371
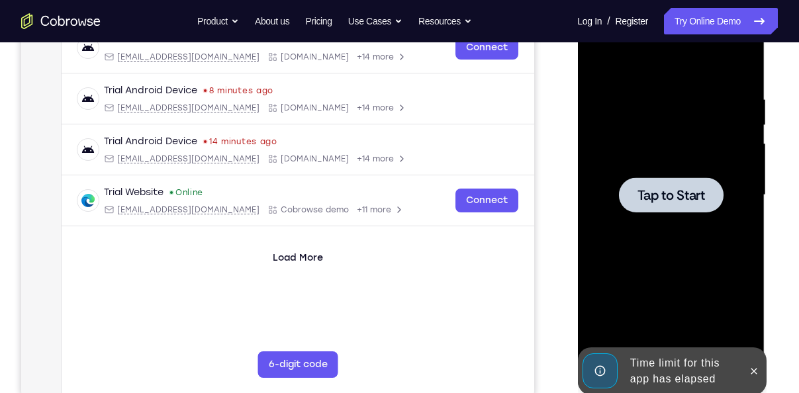
click at [673, 228] on div at bounding box center [670, 195] width 167 height 371
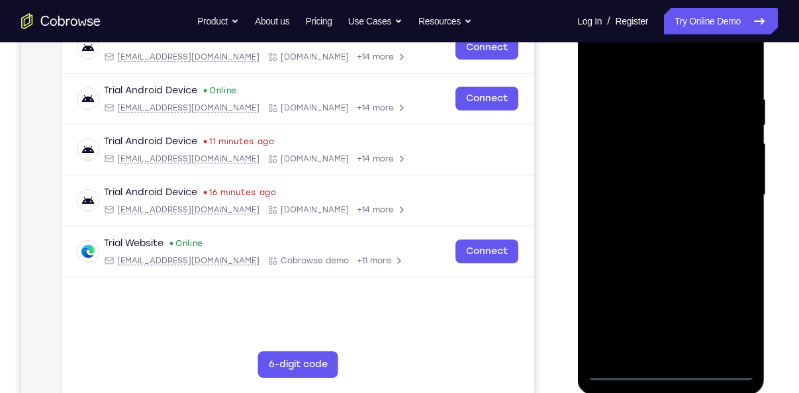
click at [671, 369] on div at bounding box center [670, 195] width 167 height 371
click at [730, 303] on div at bounding box center [670, 195] width 167 height 371
click at [648, 79] on div at bounding box center [670, 195] width 167 height 371
click at [634, 68] on div at bounding box center [670, 195] width 167 height 371
click at [730, 195] on div at bounding box center [670, 195] width 167 height 371
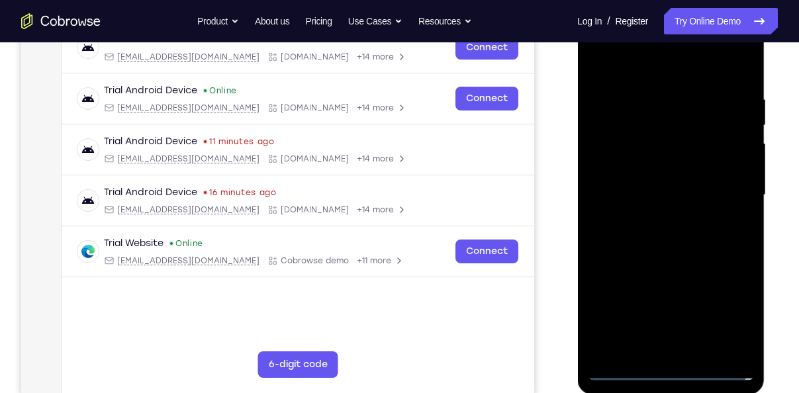
click at [659, 219] on div at bounding box center [670, 195] width 167 height 371
click at [627, 176] on div at bounding box center [670, 195] width 167 height 371
click at [619, 164] on div at bounding box center [670, 195] width 167 height 371
click at [633, 191] on div at bounding box center [670, 195] width 167 height 371
click at [636, 241] on div at bounding box center [670, 195] width 167 height 371
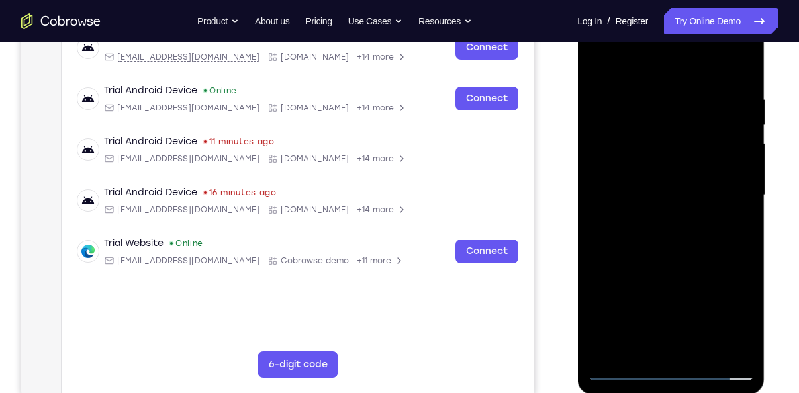
click at [636, 241] on div at bounding box center [670, 195] width 167 height 371
click at [660, 263] on div at bounding box center [670, 195] width 167 height 371
drag, startPoint x: 678, startPoint y: 291, endPoint x: 676, endPoint y: 208, distance: 83.5
click at [676, 208] on div at bounding box center [670, 195] width 167 height 371
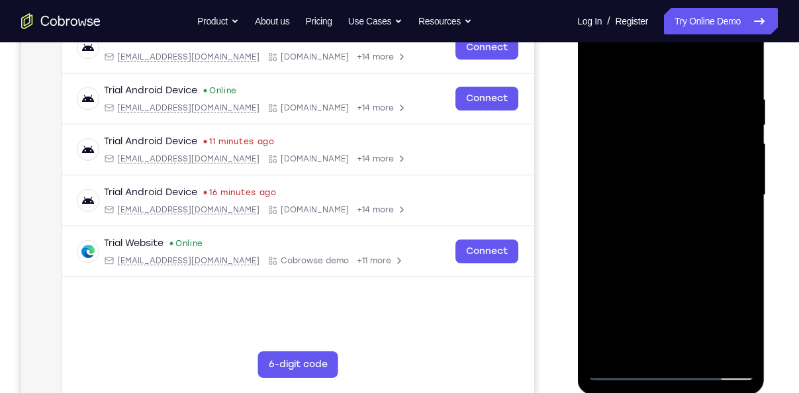
drag, startPoint x: 676, startPoint y: 208, endPoint x: 678, endPoint y: 244, distance: 36.5
click at [678, 244] on div at bounding box center [670, 195] width 167 height 371
drag, startPoint x: 686, startPoint y: 236, endPoint x: 683, endPoint y: 124, distance: 112.0
click at [683, 124] on div at bounding box center [670, 195] width 167 height 371
drag, startPoint x: 684, startPoint y: 221, endPoint x: 672, endPoint y: 87, distance: 135.0
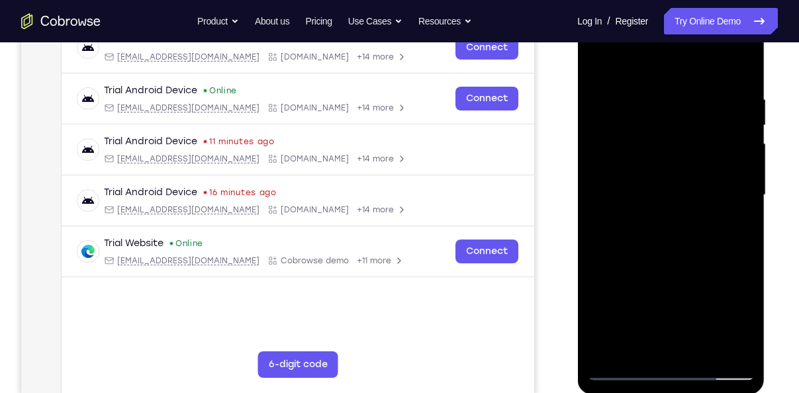
click at [672, 87] on div at bounding box center [670, 195] width 167 height 371
drag, startPoint x: 671, startPoint y: 268, endPoint x: 668, endPoint y: 248, distance: 19.4
click at [668, 248] on div at bounding box center [670, 195] width 167 height 371
drag, startPoint x: 668, startPoint y: 248, endPoint x: 670, endPoint y: 149, distance: 99.4
click at [670, 149] on div at bounding box center [670, 195] width 167 height 371
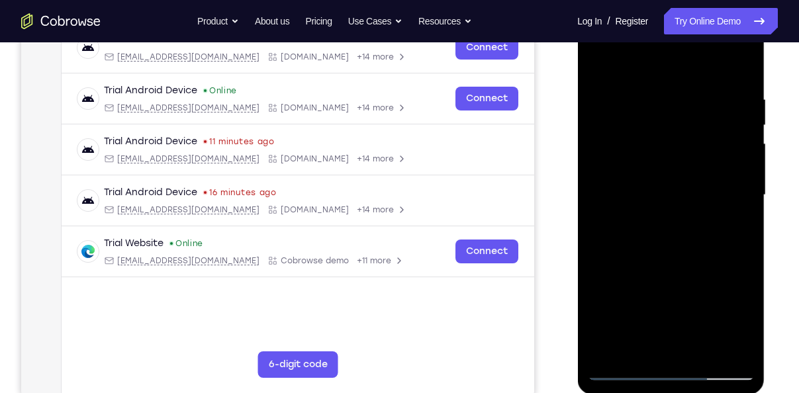
drag, startPoint x: 650, startPoint y: 250, endPoint x: 659, endPoint y: 128, distance: 122.2
click at [659, 128] on div at bounding box center [670, 195] width 167 height 371
drag, startPoint x: 654, startPoint y: 183, endPoint x: 654, endPoint y: 71, distance: 112.6
click at [654, 71] on div at bounding box center [670, 195] width 167 height 371
drag, startPoint x: 640, startPoint y: 142, endPoint x: 655, endPoint y: 58, distance: 86.1
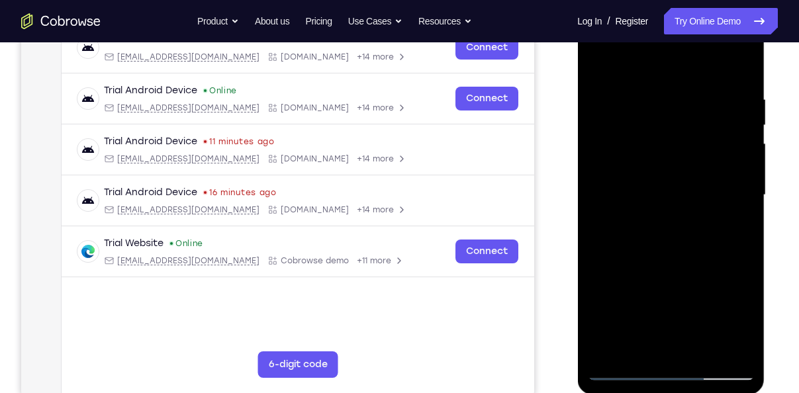
click at [655, 58] on div at bounding box center [670, 195] width 167 height 371
drag, startPoint x: 654, startPoint y: 207, endPoint x: 664, endPoint y: 132, distance: 75.6
click at [664, 132] on div at bounding box center [670, 195] width 167 height 371
click at [738, 220] on div at bounding box center [670, 195] width 167 height 371
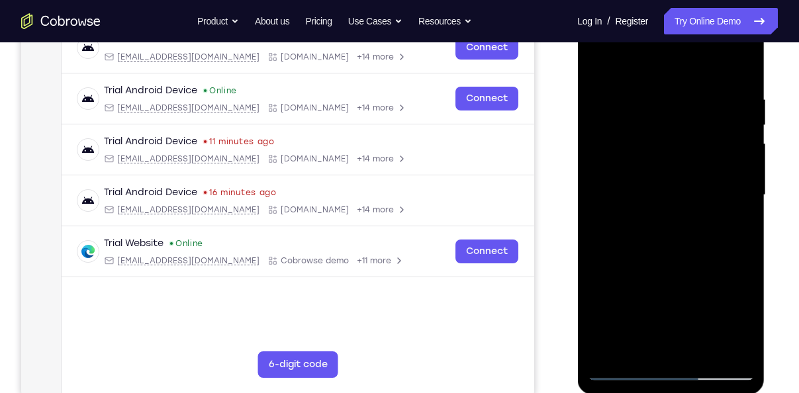
click at [738, 220] on div at bounding box center [670, 195] width 167 height 371
click at [745, 219] on div at bounding box center [670, 195] width 167 height 371
drag, startPoint x: 691, startPoint y: 317, endPoint x: 692, endPoint y: 176, distance: 141.7
click at [692, 176] on div at bounding box center [670, 195] width 167 height 371
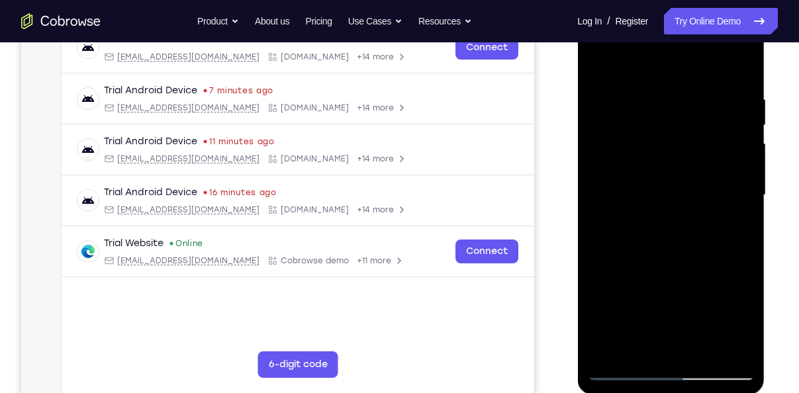
drag, startPoint x: 671, startPoint y: 265, endPoint x: 670, endPoint y: 152, distance: 112.6
click at [670, 152] on div at bounding box center [670, 195] width 167 height 371
drag, startPoint x: 632, startPoint y: 272, endPoint x: 652, endPoint y: 174, distance: 100.0
click at [652, 174] on div at bounding box center [670, 195] width 167 height 371
click at [629, 207] on div at bounding box center [670, 195] width 167 height 371
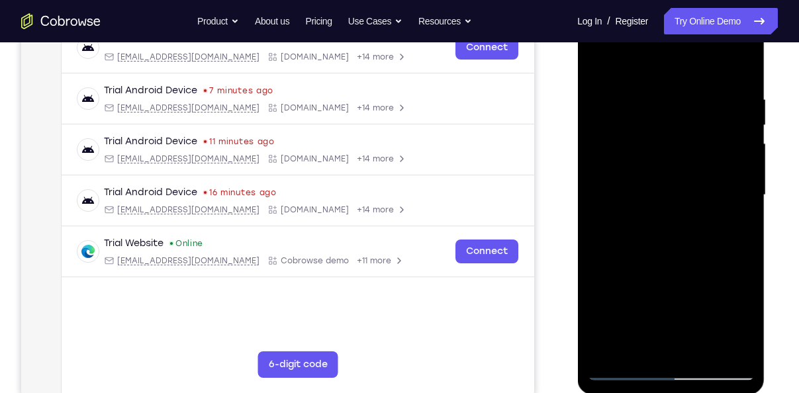
drag, startPoint x: 656, startPoint y: 240, endPoint x: 658, endPoint y: 202, distance: 37.8
click at [658, 202] on div at bounding box center [670, 195] width 167 height 371
drag, startPoint x: 685, startPoint y: 287, endPoint x: 687, endPoint y: 246, distance: 41.1
click at [687, 246] on div at bounding box center [670, 195] width 167 height 371
drag, startPoint x: 693, startPoint y: 283, endPoint x: 698, endPoint y: 193, distance: 90.2
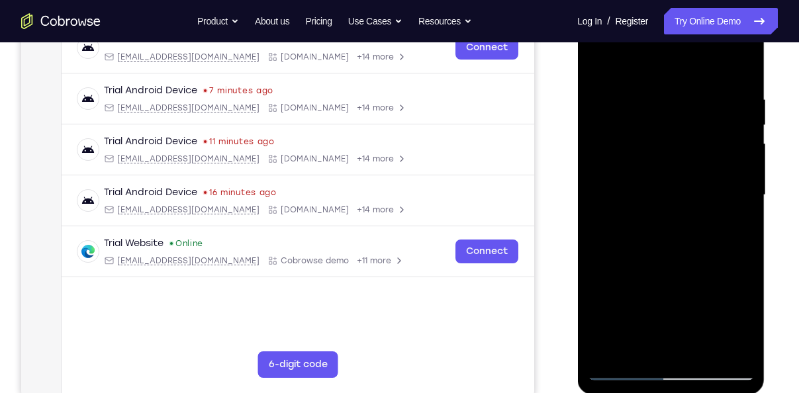
click at [698, 193] on div at bounding box center [670, 195] width 167 height 371
drag, startPoint x: 666, startPoint y: 315, endPoint x: 678, endPoint y: 236, distance: 79.1
click at [678, 236] on div at bounding box center [670, 195] width 167 height 371
drag, startPoint x: 691, startPoint y: 300, endPoint x: 691, endPoint y: 202, distance: 98.0
click at [691, 202] on div at bounding box center [670, 195] width 167 height 371
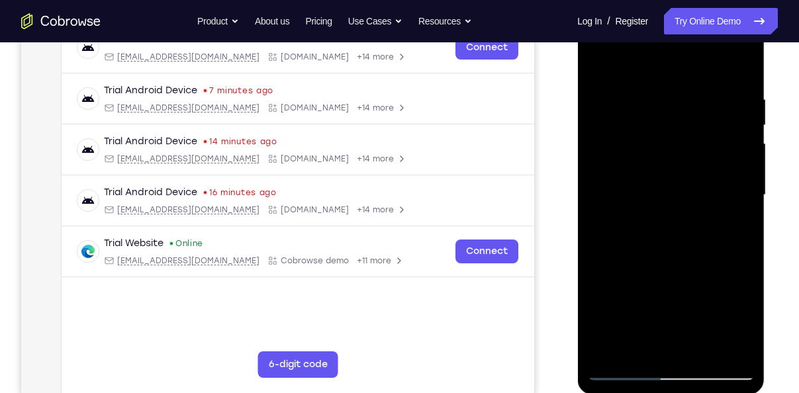
drag, startPoint x: 697, startPoint y: 290, endPoint x: 689, endPoint y: 167, distance: 123.4
click at [689, 167] on div at bounding box center [670, 195] width 167 height 371
drag, startPoint x: 688, startPoint y: 278, endPoint x: 699, endPoint y: 182, distance: 96.6
click at [699, 182] on div at bounding box center [670, 195] width 167 height 371
drag, startPoint x: 674, startPoint y: 285, endPoint x: 678, endPoint y: 148, distance: 137.8
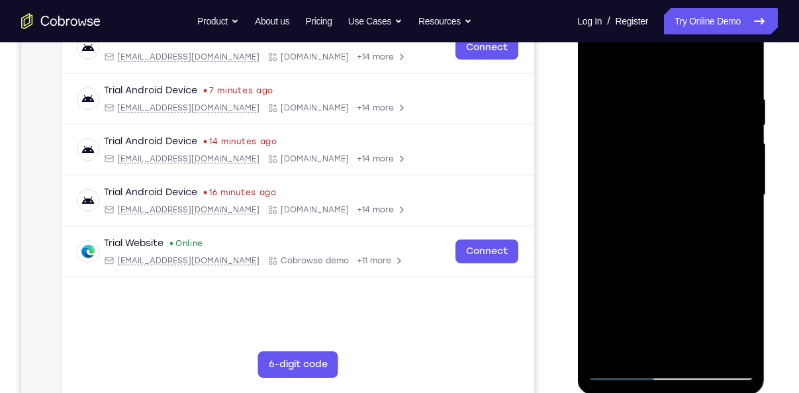
click at [678, 148] on div at bounding box center [670, 195] width 167 height 371
drag, startPoint x: 686, startPoint y: 274, endPoint x: 695, endPoint y: 119, distance: 154.6
click at [695, 119] on div at bounding box center [670, 195] width 167 height 371
drag, startPoint x: 732, startPoint y: 250, endPoint x: 729, endPoint y: 165, distance: 85.5
click at [729, 165] on div at bounding box center [670, 195] width 167 height 371
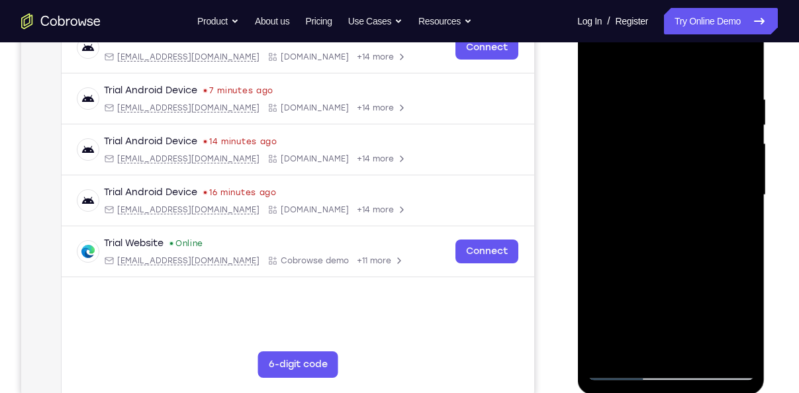
drag, startPoint x: 704, startPoint y: 277, endPoint x: 717, endPoint y: 140, distance: 137.7
click at [717, 140] on div at bounding box center [670, 195] width 167 height 371
drag, startPoint x: 705, startPoint y: 274, endPoint x: 700, endPoint y: 129, distance: 145.1
click at [700, 129] on div at bounding box center [670, 195] width 167 height 371
click at [685, 181] on div at bounding box center [670, 195] width 167 height 371
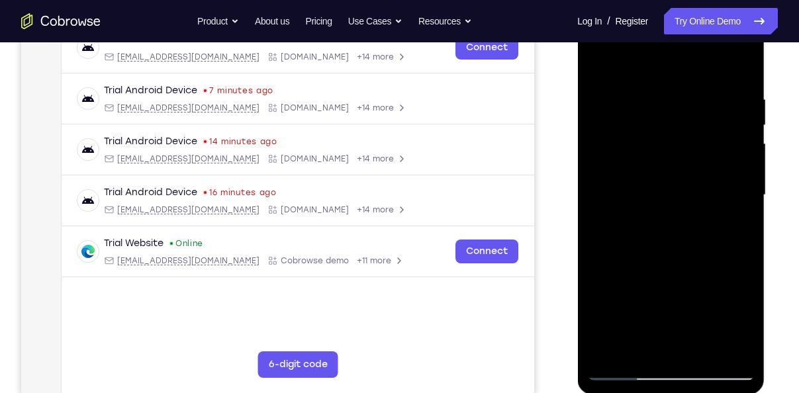
click at [675, 220] on div at bounding box center [670, 195] width 167 height 371
drag, startPoint x: 675, startPoint y: 220, endPoint x: 683, endPoint y: 81, distance: 138.6
click at [683, 81] on div at bounding box center [670, 195] width 167 height 371
drag, startPoint x: 701, startPoint y: 242, endPoint x: 719, endPoint y: 107, distance: 136.2
click at [719, 107] on div at bounding box center [670, 195] width 167 height 371
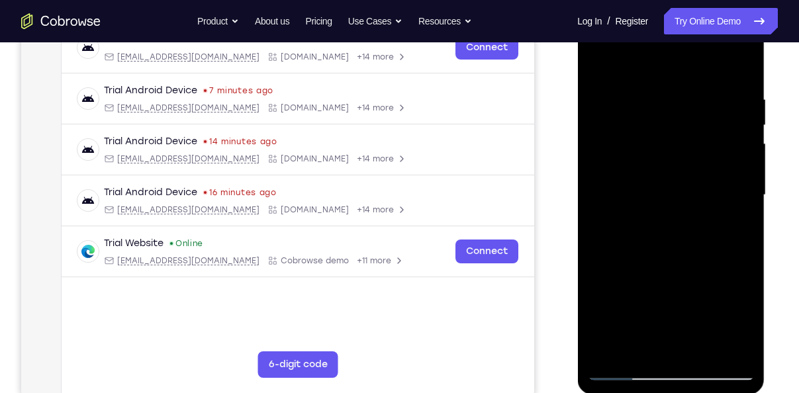
drag, startPoint x: 679, startPoint y: 265, endPoint x: 687, endPoint y: 132, distance: 132.7
click at [687, 132] on div at bounding box center [670, 195] width 167 height 371
drag, startPoint x: 699, startPoint y: 278, endPoint x: 709, endPoint y: 149, distance: 129.5
click at [709, 149] on div at bounding box center [670, 195] width 167 height 371
drag, startPoint x: 721, startPoint y: 283, endPoint x: 719, endPoint y: 232, distance: 50.4
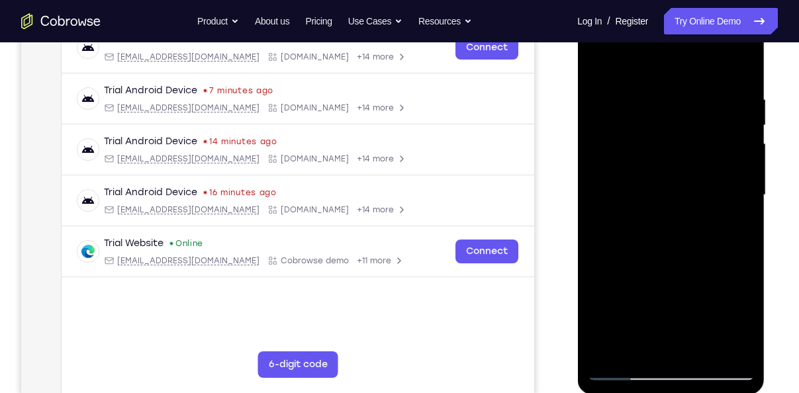
click at [719, 232] on div at bounding box center [670, 195] width 167 height 371
drag, startPoint x: 719, startPoint y: 232, endPoint x: 714, endPoint y: 132, distance: 100.1
click at [714, 132] on div at bounding box center [670, 195] width 167 height 371
drag, startPoint x: 699, startPoint y: 191, endPoint x: 699, endPoint y: 277, distance: 85.4
click at [699, 277] on div at bounding box center [670, 195] width 167 height 371
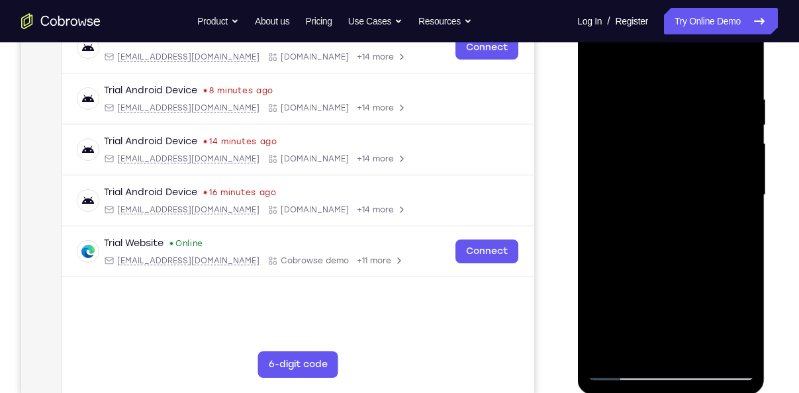
drag, startPoint x: 699, startPoint y: 277, endPoint x: 692, endPoint y: 203, distance: 73.8
click at [692, 203] on div at bounding box center [670, 195] width 167 height 371
click at [621, 275] on div at bounding box center [670, 195] width 167 height 371
click at [599, 59] on div at bounding box center [670, 195] width 167 height 371
click at [707, 362] on div at bounding box center [670, 195] width 167 height 371
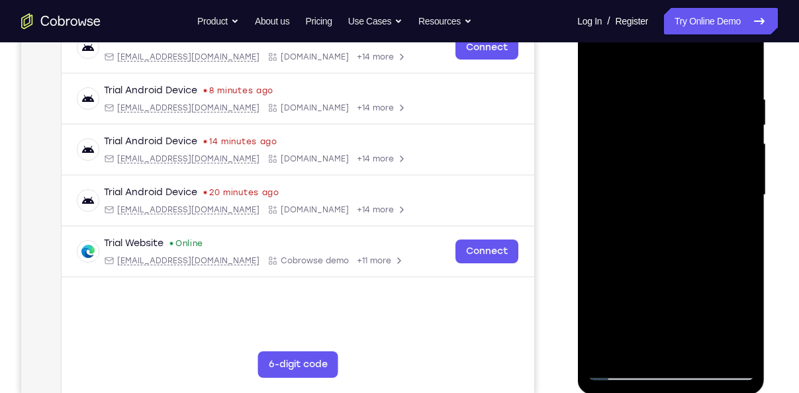
click at [704, 358] on div at bounding box center [670, 195] width 167 height 371
click at [664, 271] on div at bounding box center [670, 195] width 167 height 371
click at [653, 177] on div at bounding box center [670, 195] width 167 height 371
click at [637, 66] on div at bounding box center [670, 195] width 167 height 371
drag, startPoint x: 674, startPoint y: 259, endPoint x: 674, endPoint y: 126, distance: 132.5
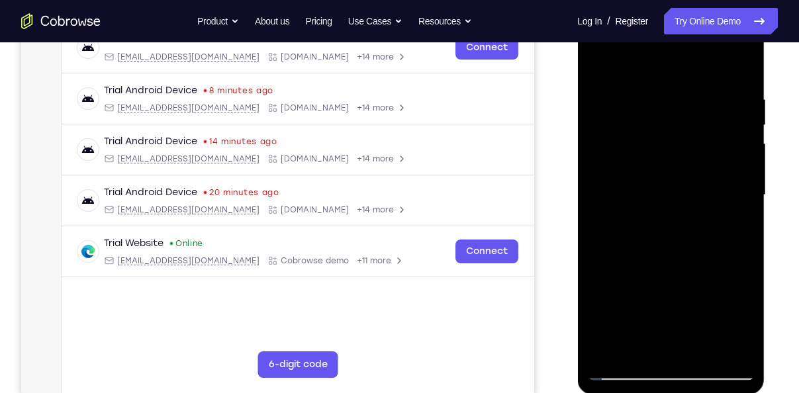
click at [674, 126] on div at bounding box center [670, 195] width 167 height 371
click at [674, 230] on div at bounding box center [670, 195] width 167 height 371
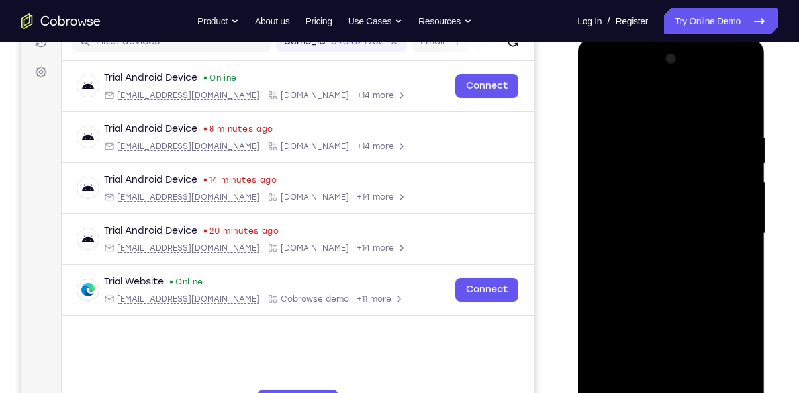
scroll to position [158, 0]
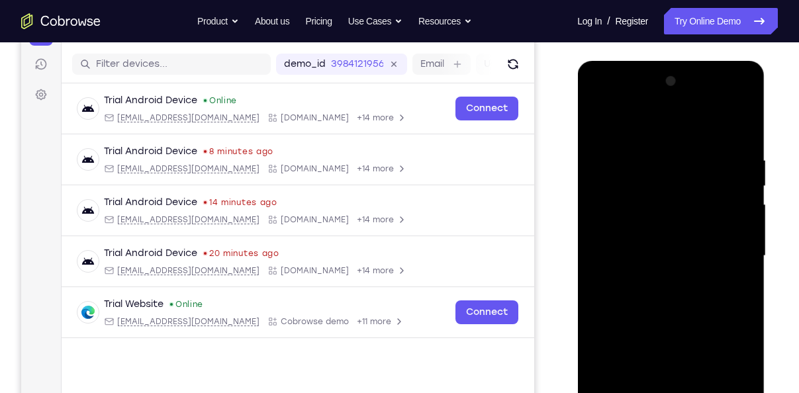
click at [747, 181] on div at bounding box center [670, 256] width 167 height 371
click at [748, 187] on div at bounding box center [670, 256] width 167 height 371
click at [597, 123] on div at bounding box center [670, 256] width 167 height 371
drag, startPoint x: 646, startPoint y: 292, endPoint x: 642, endPoint y: 187, distance: 105.4
click at [642, 187] on div at bounding box center [670, 256] width 167 height 371
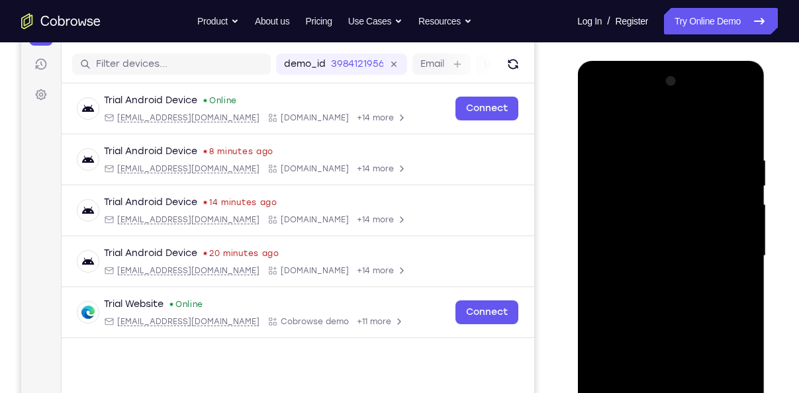
click at [661, 207] on div at bounding box center [670, 256] width 167 height 371
click at [598, 123] on div at bounding box center [670, 256] width 167 height 371
drag, startPoint x: 678, startPoint y: 261, endPoint x: 664, endPoint y: 168, distance: 94.4
click at [664, 61] on div "Tap to Start" at bounding box center [671, 61] width 187 height 0
click at [668, 236] on div at bounding box center [670, 256] width 167 height 371
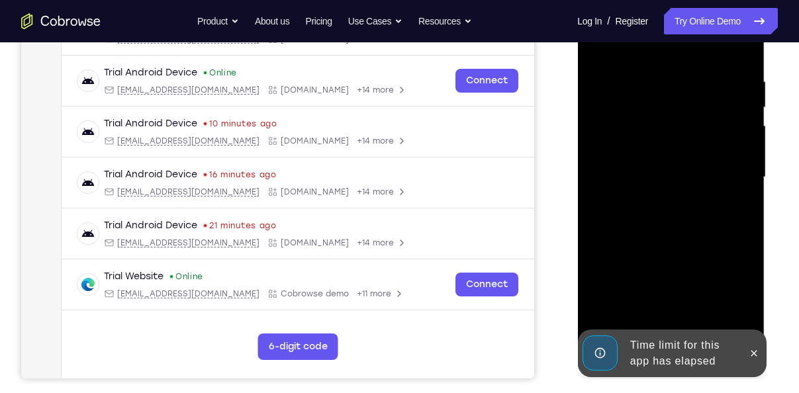
scroll to position [238, 0]
click at [750, 353] on icon at bounding box center [753, 353] width 11 height 11
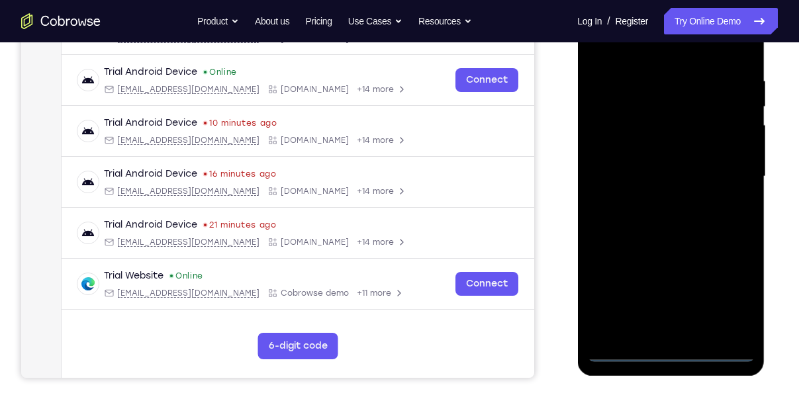
click at [677, 354] on div at bounding box center [670, 176] width 167 height 371
click at [727, 292] on div at bounding box center [670, 176] width 167 height 371
click at [632, 54] on div at bounding box center [670, 176] width 167 height 371
click at [730, 174] on div at bounding box center [670, 176] width 167 height 371
click at [650, 203] on div at bounding box center [670, 176] width 167 height 371
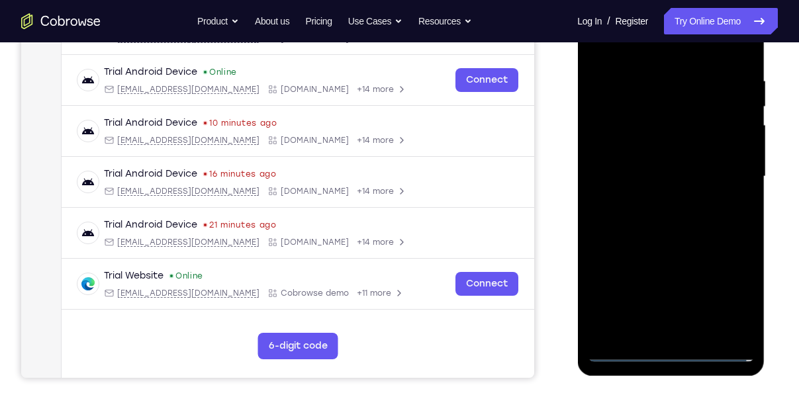
click at [660, 164] on div at bounding box center [670, 176] width 167 height 371
click at [659, 156] on div at bounding box center [670, 176] width 167 height 371
click at [654, 172] on div at bounding box center [670, 176] width 167 height 371
click at [682, 223] on div at bounding box center [670, 176] width 167 height 371
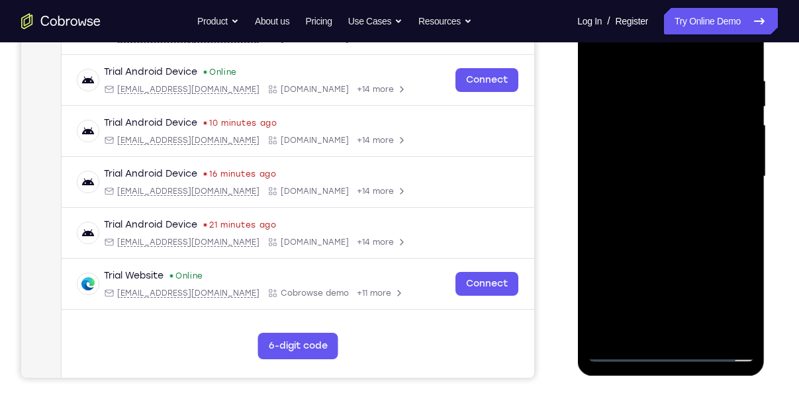
click at [682, 223] on div at bounding box center [670, 176] width 167 height 371
click at [689, 246] on div at bounding box center [670, 176] width 167 height 371
drag, startPoint x: 672, startPoint y: 244, endPoint x: 659, endPoint y: 138, distance: 107.4
click at [659, 138] on div at bounding box center [670, 176] width 167 height 371
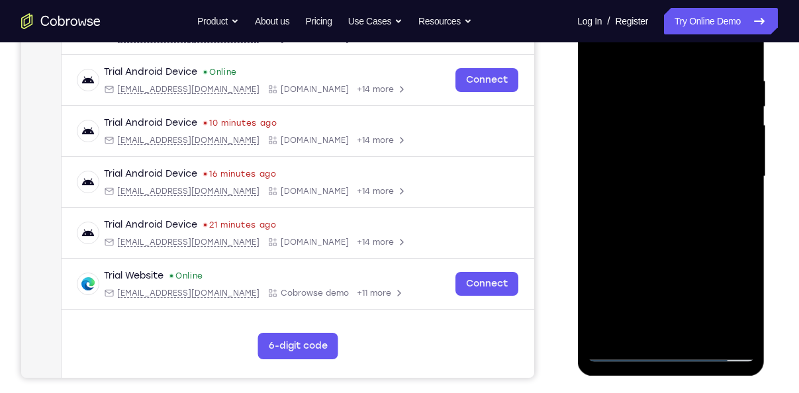
drag, startPoint x: 666, startPoint y: 240, endPoint x: 659, endPoint y: 151, distance: 89.0
click at [659, 151] on div at bounding box center [670, 176] width 167 height 371
drag, startPoint x: 676, startPoint y: 234, endPoint x: 670, endPoint y: 140, distance: 94.2
click at [670, 140] on div at bounding box center [670, 176] width 167 height 371
drag, startPoint x: 690, startPoint y: 201, endPoint x: 684, endPoint y: 155, distance: 46.7
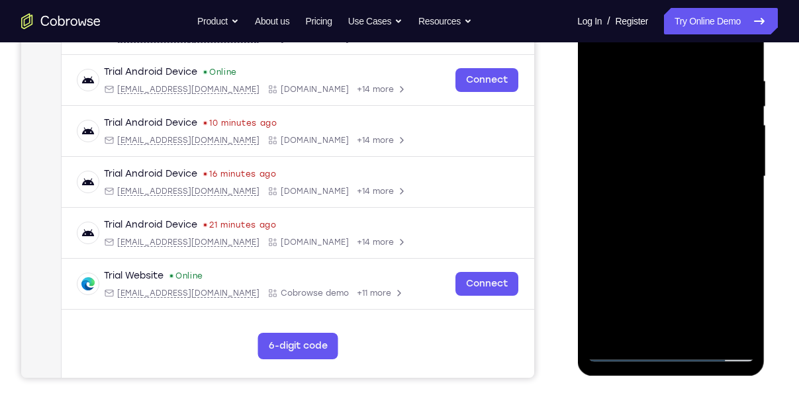
click at [684, 155] on div at bounding box center [670, 176] width 167 height 371
drag, startPoint x: 684, startPoint y: 155, endPoint x: 697, endPoint y: 231, distance: 77.3
click at [697, 231] on div at bounding box center [670, 176] width 167 height 371
click at [744, 205] on div at bounding box center [670, 176] width 167 height 371
click at [707, 334] on div at bounding box center [670, 176] width 167 height 371
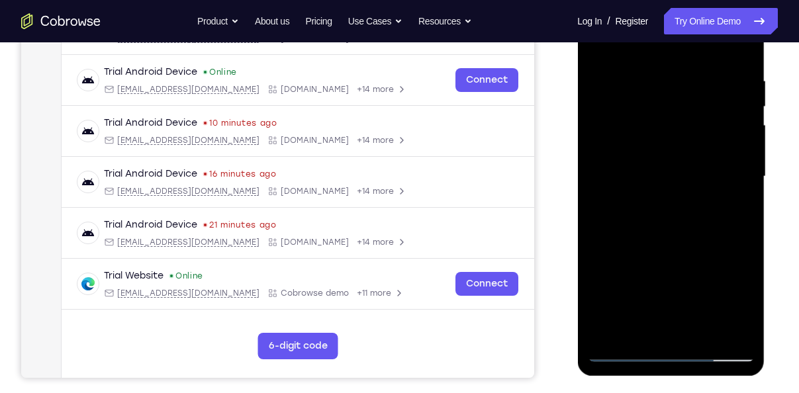
click at [650, 246] on div at bounding box center [670, 176] width 167 height 371
click at [625, 161] on div at bounding box center [670, 176] width 167 height 371
click at [629, 48] on div at bounding box center [670, 176] width 167 height 371
drag, startPoint x: 709, startPoint y: 255, endPoint x: 703, endPoint y: 99, distance: 156.4
click at [703, 99] on div at bounding box center [670, 176] width 167 height 371
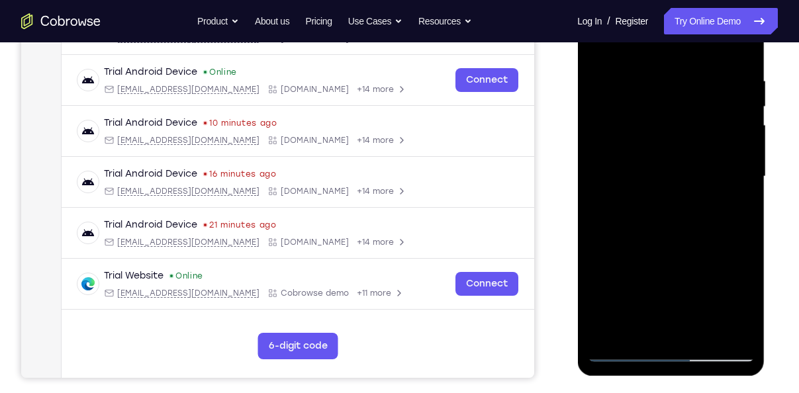
click at [701, 328] on div at bounding box center [670, 176] width 167 height 371
click at [649, 162] on div at bounding box center [670, 176] width 167 height 371
click at [600, 47] on div at bounding box center [670, 176] width 167 height 371
click at [639, 211] on div at bounding box center [670, 176] width 167 height 371
click at [599, 47] on div at bounding box center [670, 176] width 167 height 371
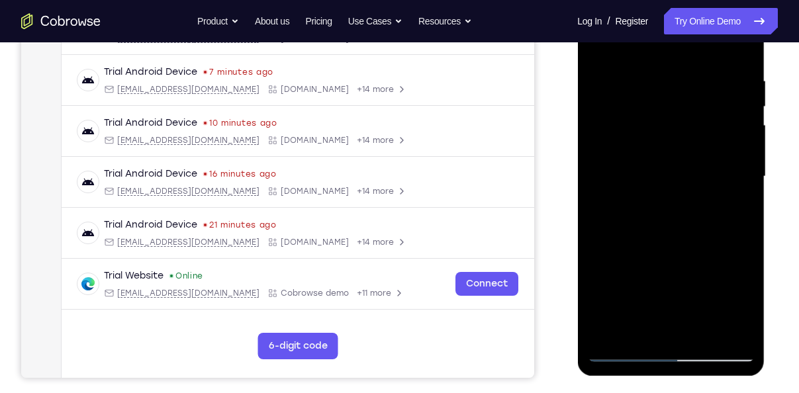
click at [640, 225] on div at bounding box center [670, 176] width 167 height 371
click at [597, 48] on div at bounding box center [670, 176] width 167 height 371
click at [656, 158] on div at bounding box center [670, 176] width 167 height 371
click at [595, 44] on div at bounding box center [670, 176] width 167 height 371
click at [625, 191] on div at bounding box center [670, 176] width 167 height 371
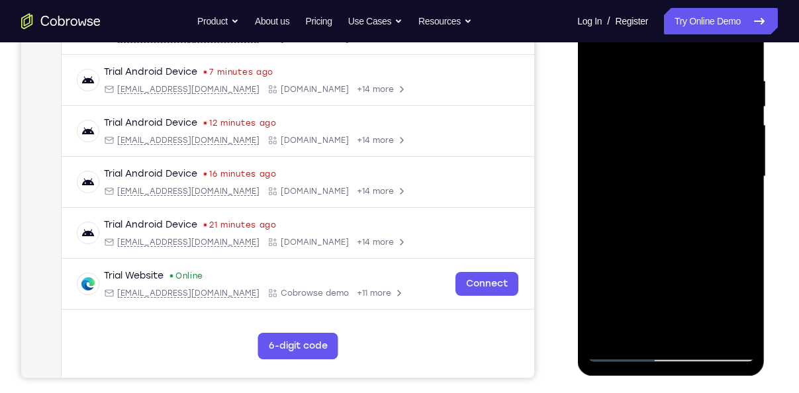
click at [602, 43] on div at bounding box center [670, 176] width 167 height 371
click at [627, 160] on div at bounding box center [670, 176] width 167 height 371
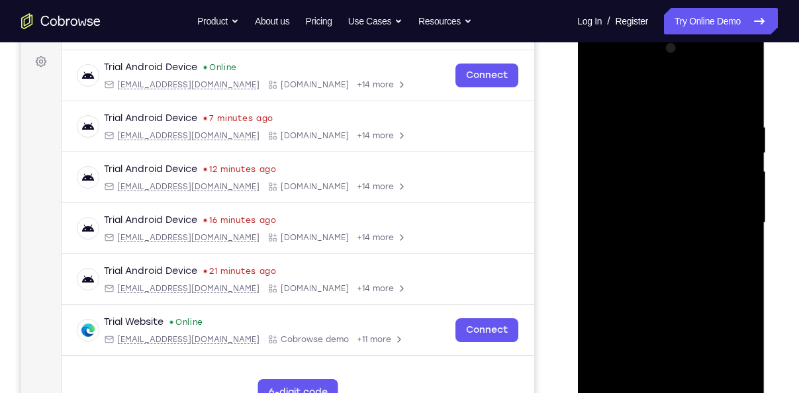
scroll to position [189, 0]
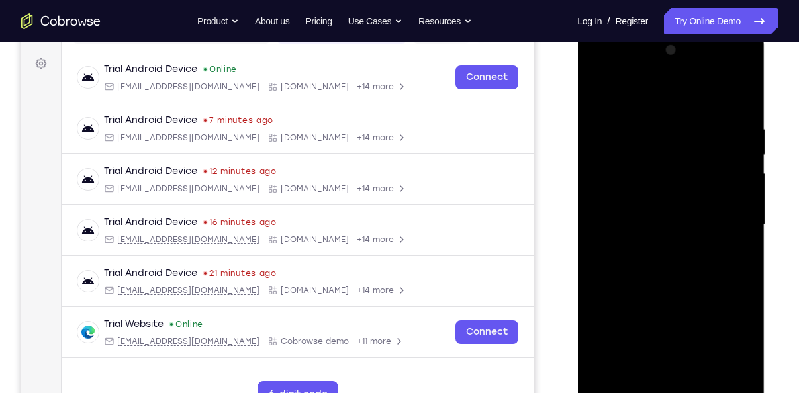
click at [594, 93] on div at bounding box center [670, 225] width 167 height 371
click at [668, 228] on div at bounding box center [670, 225] width 167 height 371
click at [593, 97] on div at bounding box center [670, 225] width 167 height 371
click at [639, 213] on div at bounding box center [670, 225] width 167 height 371
click at [598, 91] on div at bounding box center [670, 225] width 167 height 371
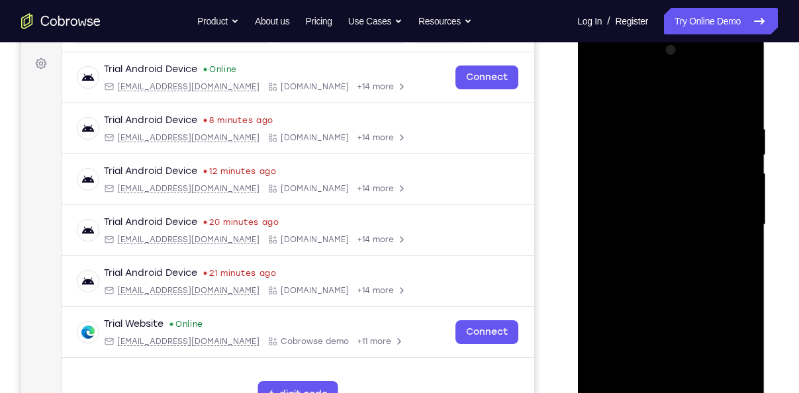
click at [638, 240] on div at bounding box center [670, 225] width 167 height 371
click at [602, 93] on div at bounding box center [670, 225] width 167 height 371
click at [638, 238] on div at bounding box center [670, 225] width 167 height 371
click at [597, 93] on div at bounding box center [670, 225] width 167 height 371
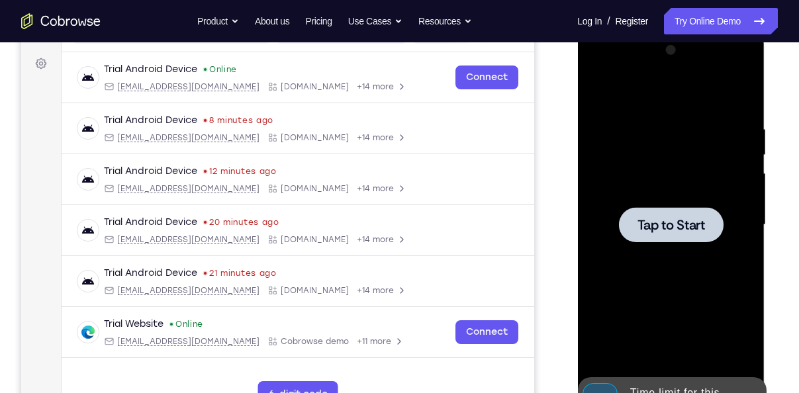
click at [664, 230] on span "Tap to Start" at bounding box center [671, 225] width 68 height 13
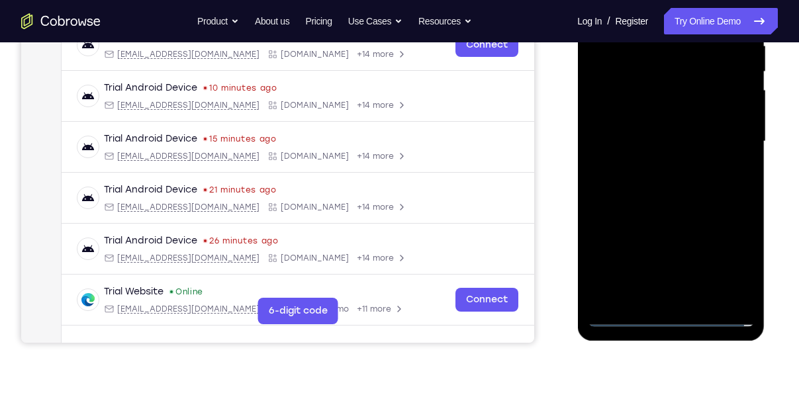
scroll to position [274, 0]
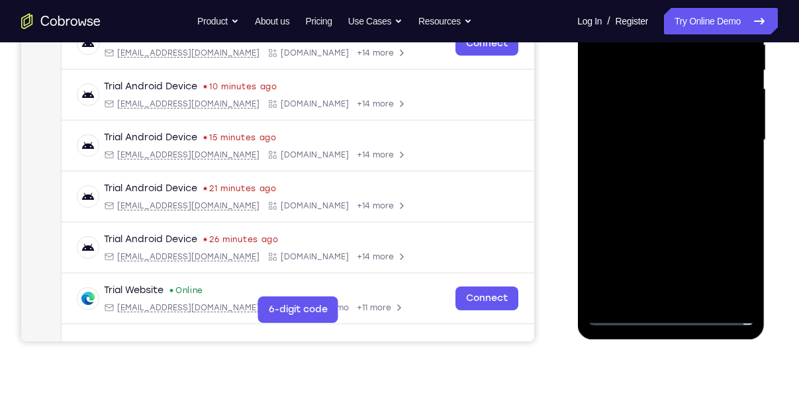
click at [664, 318] on div at bounding box center [670, 140] width 167 height 371
click at [721, 270] on div at bounding box center [670, 140] width 167 height 371
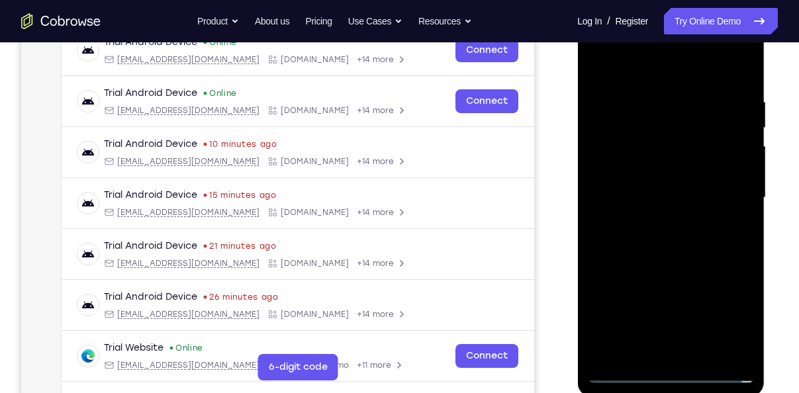
scroll to position [216, 0]
click at [628, 62] on div at bounding box center [670, 198] width 167 height 371
click at [717, 197] on div at bounding box center [670, 198] width 167 height 371
click at [651, 219] on div at bounding box center [670, 198] width 167 height 371
click at [648, 179] on div at bounding box center [670, 198] width 167 height 371
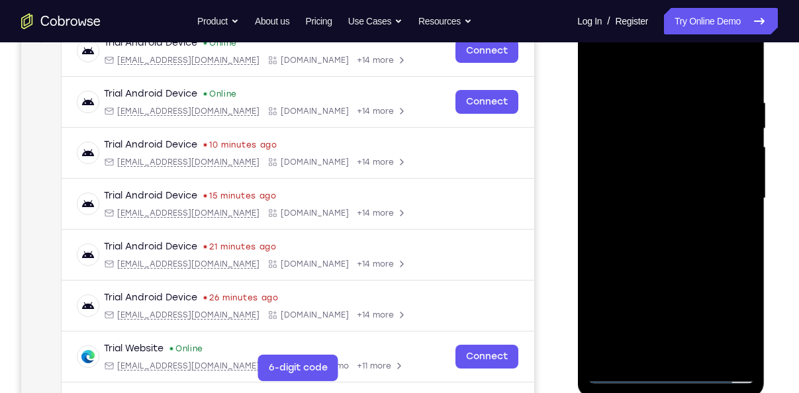
click at [648, 179] on div at bounding box center [670, 198] width 167 height 371
click at [648, 193] on div at bounding box center [670, 198] width 167 height 371
click at [654, 236] on div at bounding box center [670, 198] width 167 height 371
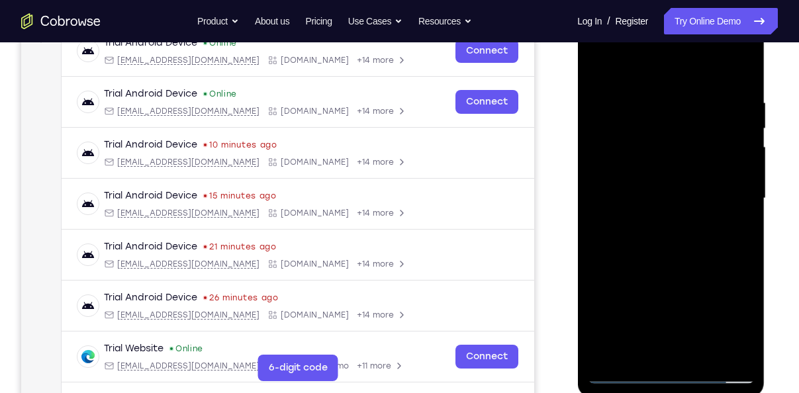
click at [654, 236] on div at bounding box center [670, 198] width 167 height 371
click at [675, 264] on div at bounding box center [670, 198] width 167 height 371
click at [707, 359] on div at bounding box center [670, 198] width 167 height 371
click at [680, 272] on div at bounding box center [670, 198] width 167 height 371
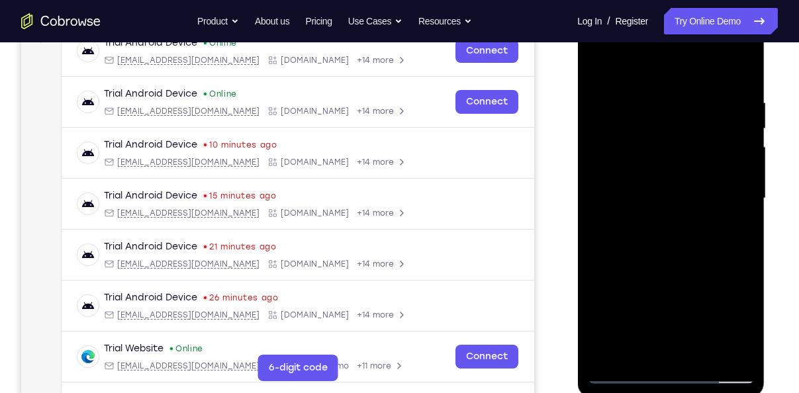
click at [664, 208] on div at bounding box center [670, 198] width 167 height 371
click at [597, 68] on div at bounding box center [670, 198] width 167 height 371
click at [647, 174] on div at bounding box center [670, 198] width 167 height 371
click at [604, 70] on div at bounding box center [670, 198] width 167 height 371
click at [683, 214] on div at bounding box center [670, 198] width 167 height 371
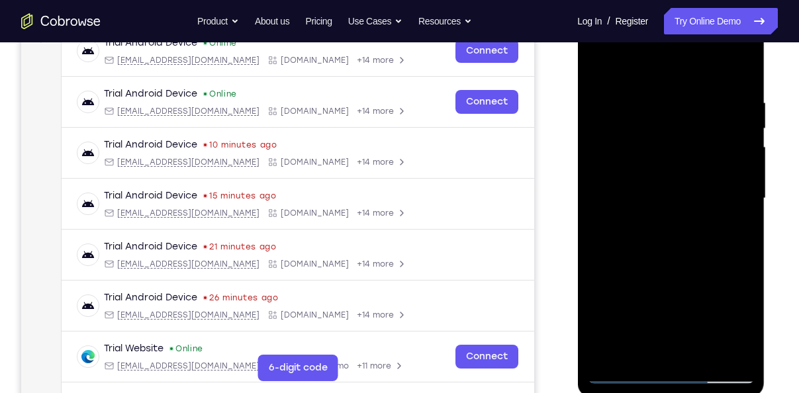
click at [651, 348] on div at bounding box center [670, 198] width 167 height 371
click at [597, 66] on div at bounding box center [670, 198] width 167 height 371
click at [650, 213] on div at bounding box center [670, 198] width 167 height 371
click at [601, 72] on div at bounding box center [670, 198] width 167 height 371
click at [646, 214] on div at bounding box center [670, 198] width 167 height 371
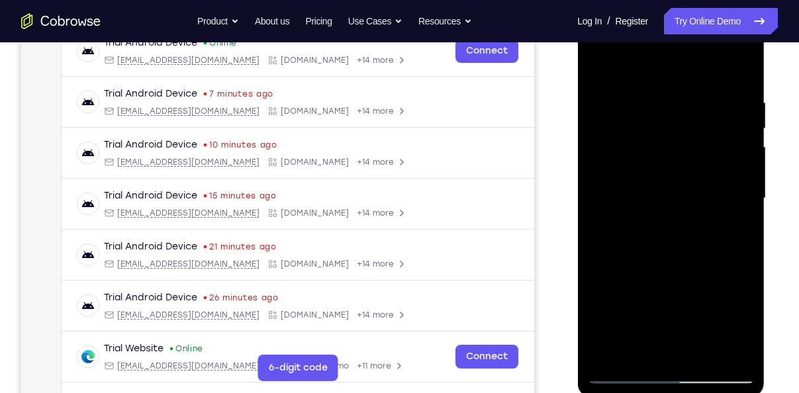
click at [599, 65] on div at bounding box center [670, 198] width 167 height 371
click at [638, 215] on div at bounding box center [670, 198] width 167 height 371
click at [667, 123] on div at bounding box center [670, 198] width 167 height 371
click at [599, 69] on div at bounding box center [670, 198] width 167 height 371
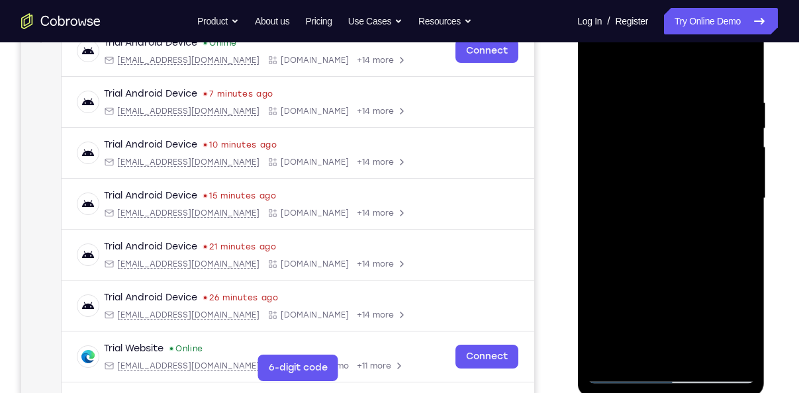
click at [599, 69] on div at bounding box center [670, 198] width 167 height 371
click at [710, 356] on div at bounding box center [670, 198] width 167 height 371
click at [656, 187] on div at bounding box center [670, 198] width 167 height 371
click at [599, 70] on div at bounding box center [670, 198] width 167 height 371
click at [641, 204] on div at bounding box center [670, 198] width 167 height 371
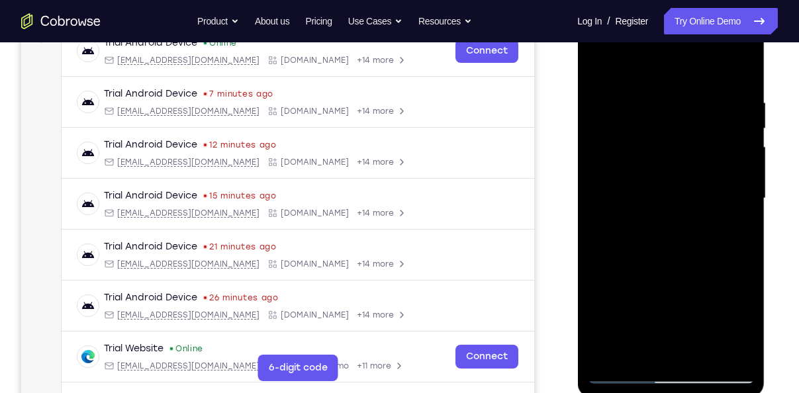
click at [598, 69] on div at bounding box center [670, 198] width 167 height 371
drag, startPoint x: 646, startPoint y: 215, endPoint x: 654, endPoint y: 142, distance: 72.6
click at [654, 142] on div at bounding box center [670, 198] width 167 height 371
drag, startPoint x: 659, startPoint y: 245, endPoint x: 664, endPoint y: 142, distance: 103.5
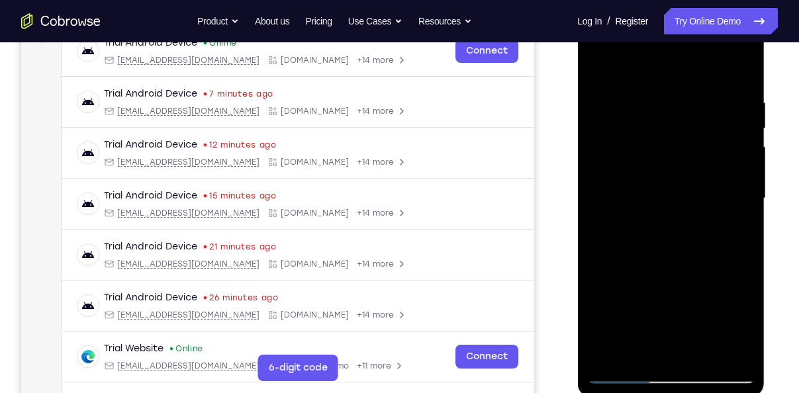
click at [664, 142] on div at bounding box center [670, 198] width 167 height 371
click at [702, 352] on div at bounding box center [670, 198] width 167 height 371
click at [664, 188] on div at bounding box center [670, 198] width 167 height 371
click at [593, 66] on div at bounding box center [670, 198] width 167 height 371
click at [658, 219] on div at bounding box center [670, 198] width 167 height 371
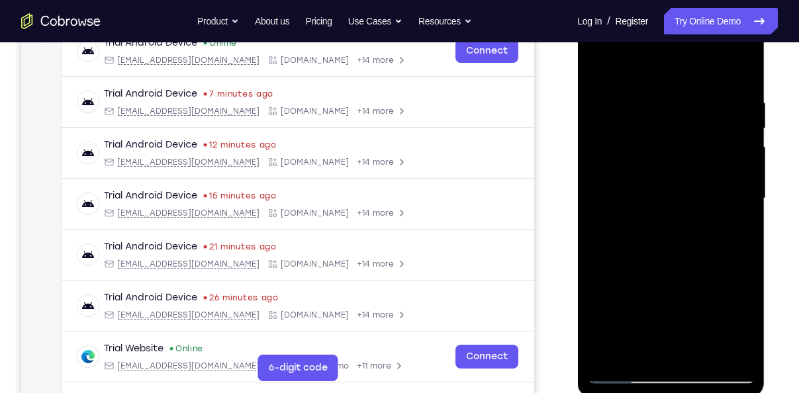
click at [595, 70] on div at bounding box center [670, 198] width 167 height 371
click at [645, 205] on div at bounding box center [670, 198] width 167 height 371
click at [601, 62] on div at bounding box center [670, 198] width 167 height 371
click at [670, 187] on div at bounding box center [670, 198] width 167 height 371
click at [594, 70] on div at bounding box center [670, 198] width 167 height 371
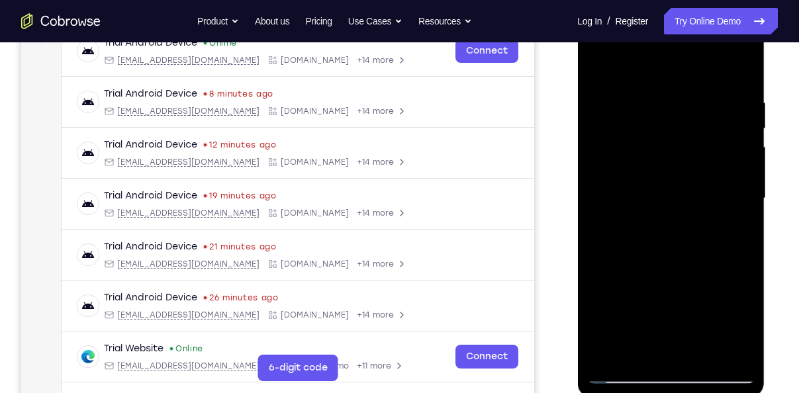
click at [646, 191] on div at bounding box center [670, 198] width 167 height 371
click at [597, 65] on div at bounding box center [670, 198] width 167 height 371
click at [636, 172] on div at bounding box center [670, 198] width 167 height 371
